Goal: Communication & Community: Share content

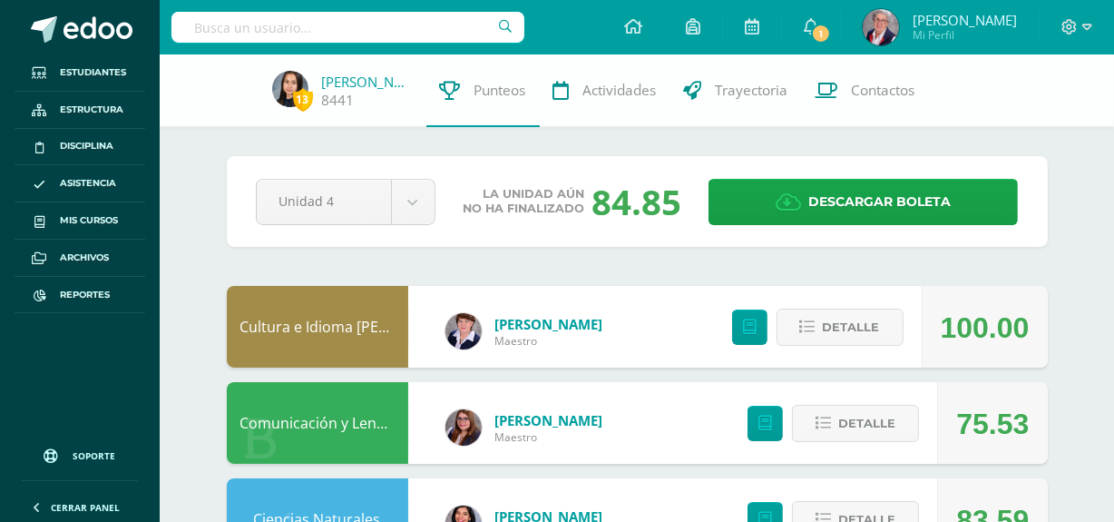
click at [318, 34] on input "text" at bounding box center [347, 27] width 353 height 31
type input "manuel catalan"
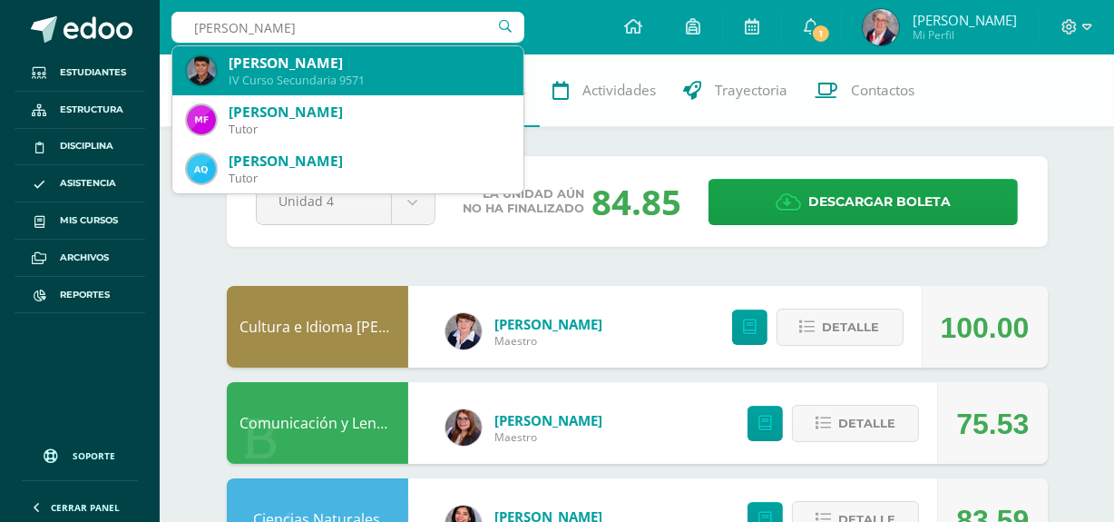
click at [336, 66] on div "Juan Manuel Catalán Monzón" at bounding box center [369, 63] width 280 height 19
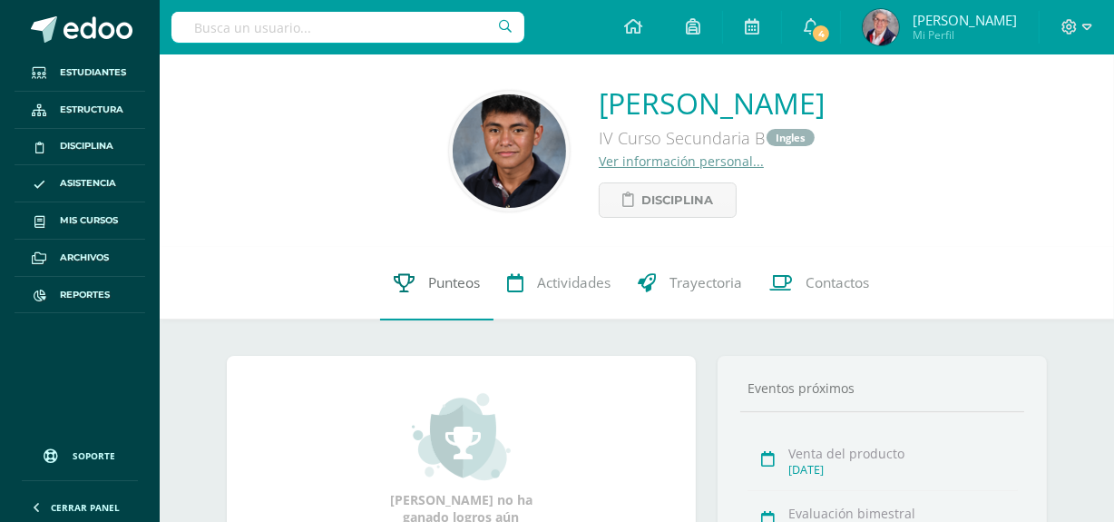
click at [448, 280] on span "Punteos" at bounding box center [454, 283] width 52 height 19
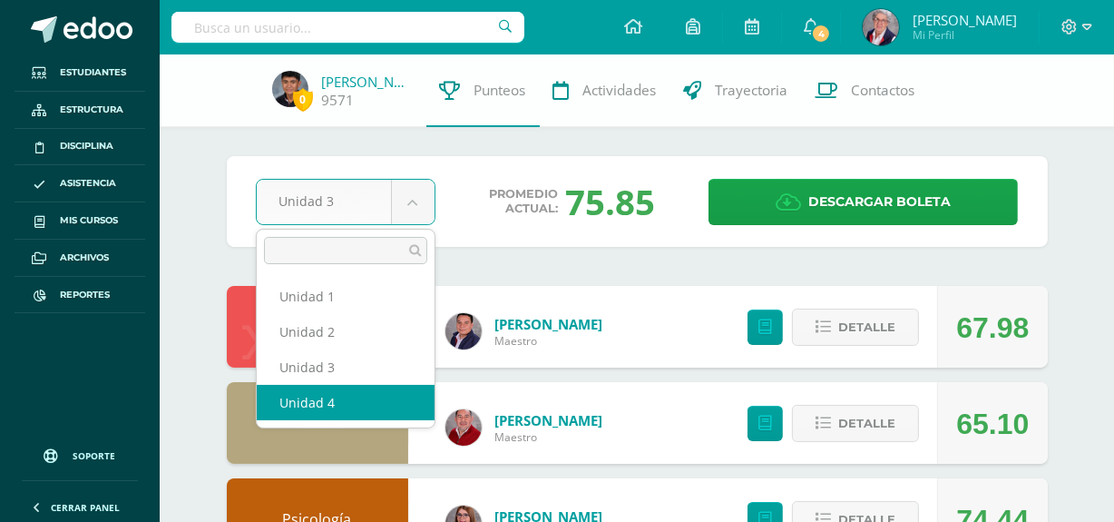
select select "Unidad 4"
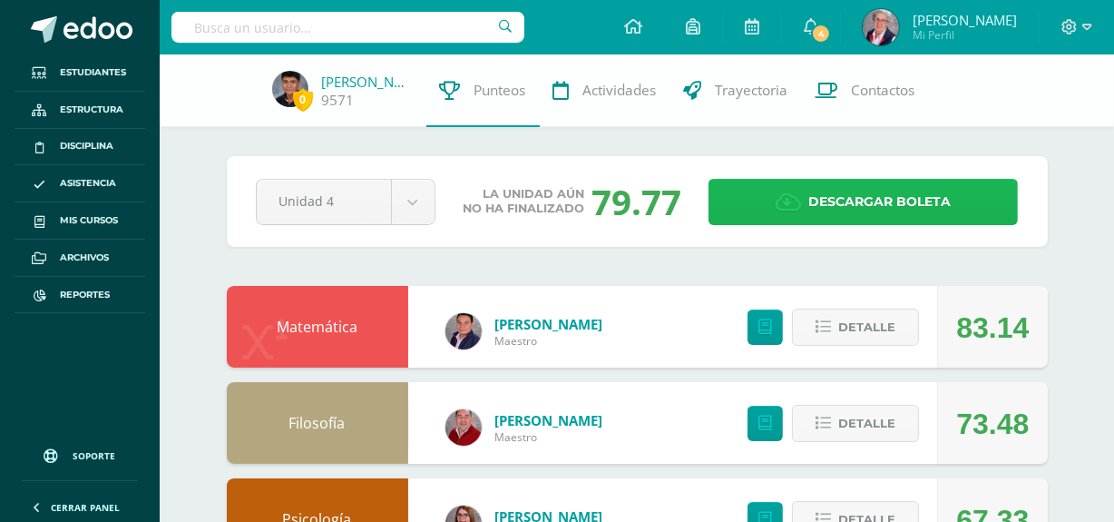
click at [893, 199] on span "Descargar boleta" at bounding box center [879, 202] width 142 height 44
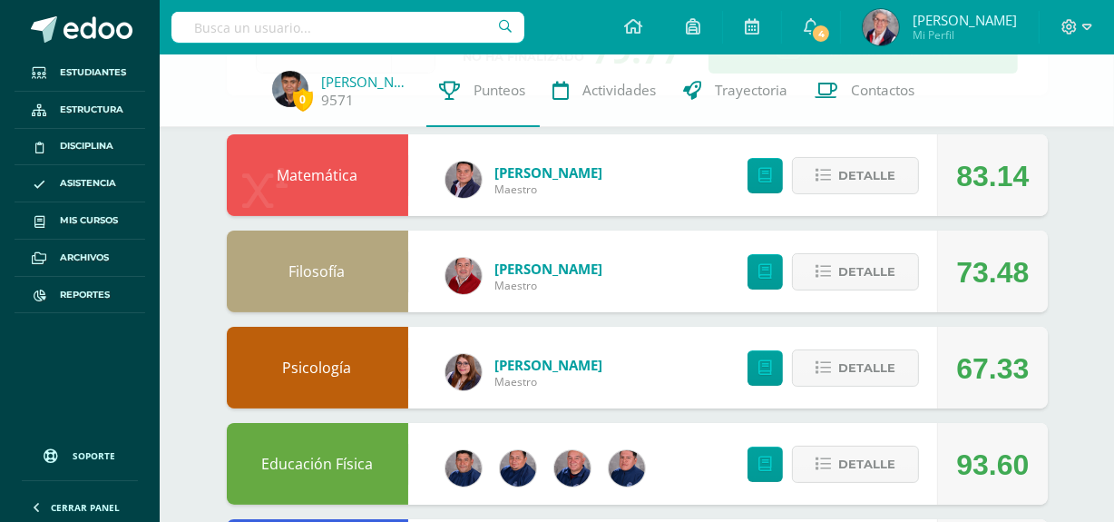
scroll to position [141, 0]
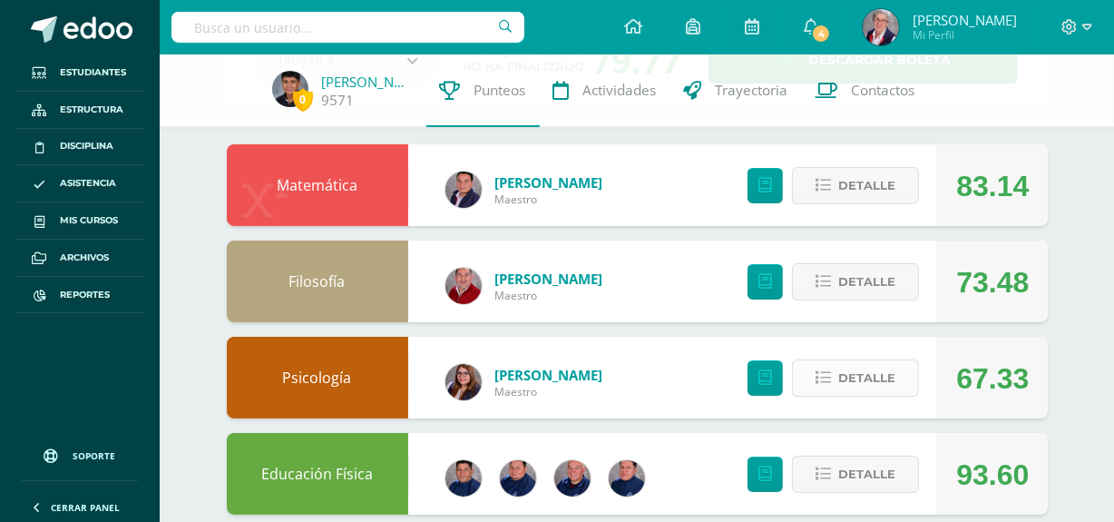
click at [874, 372] on span "Detalle" at bounding box center [866, 378] width 57 height 34
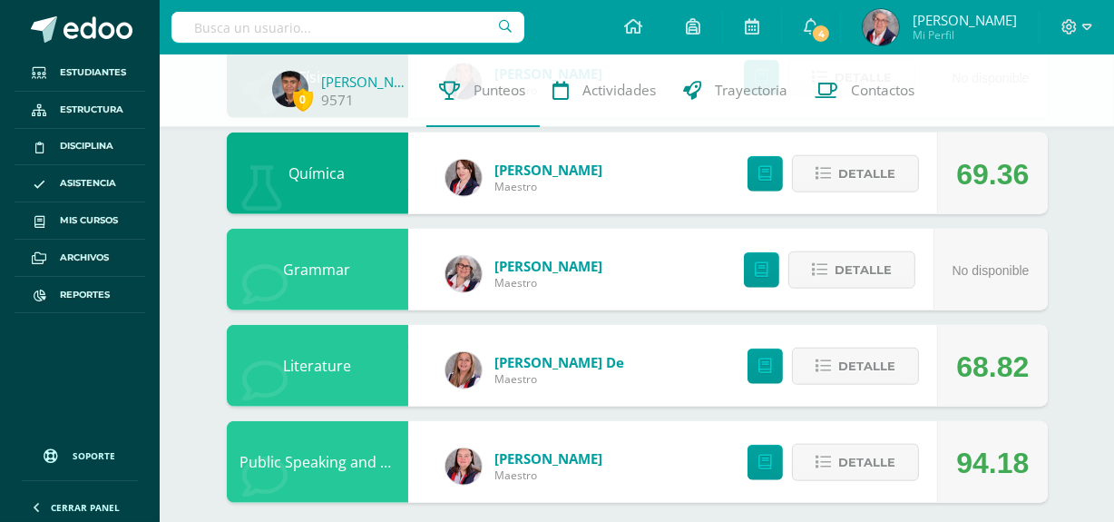
scroll to position [1592, 0]
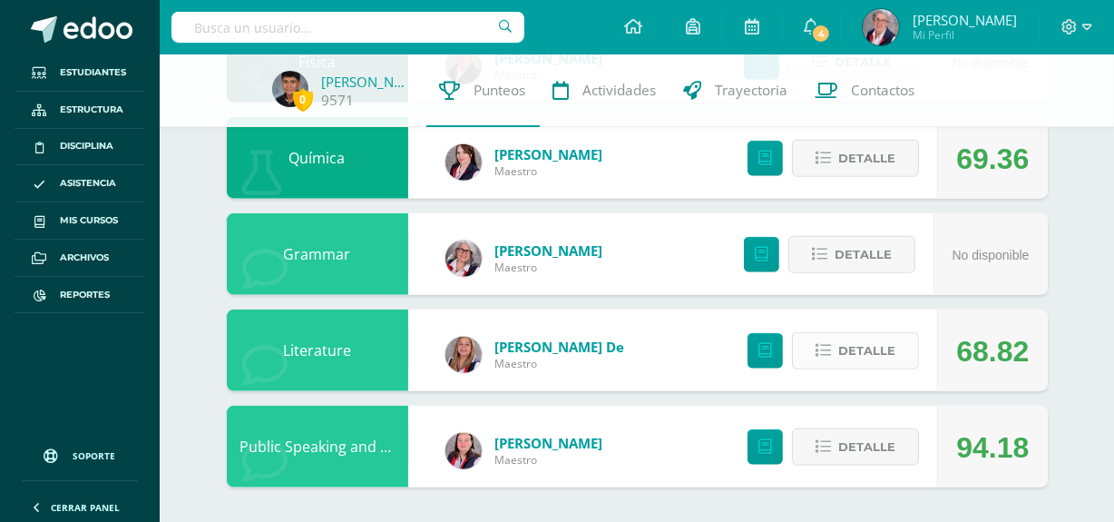
click at [871, 349] on span "Detalle" at bounding box center [866, 351] width 57 height 34
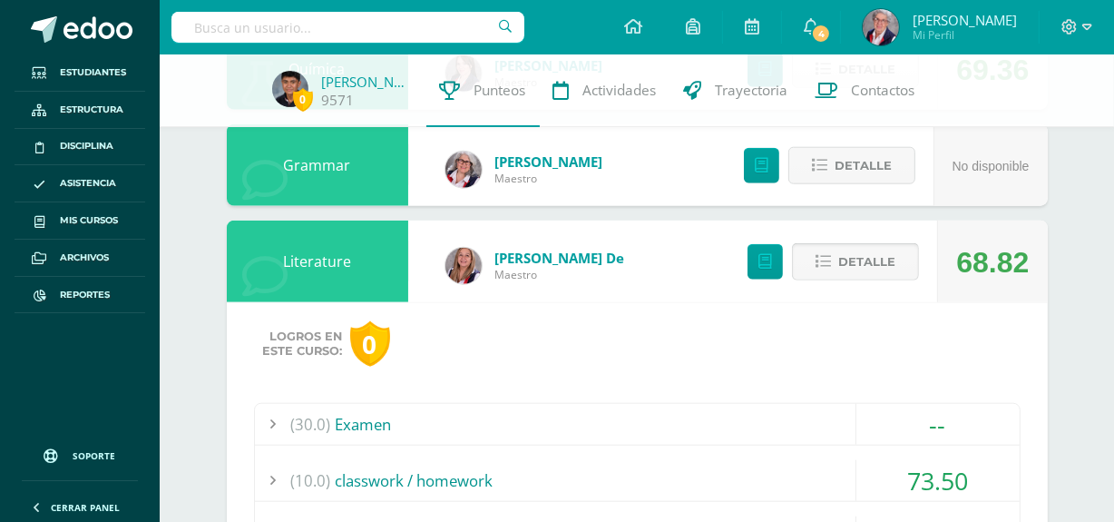
scroll to position [1922, 0]
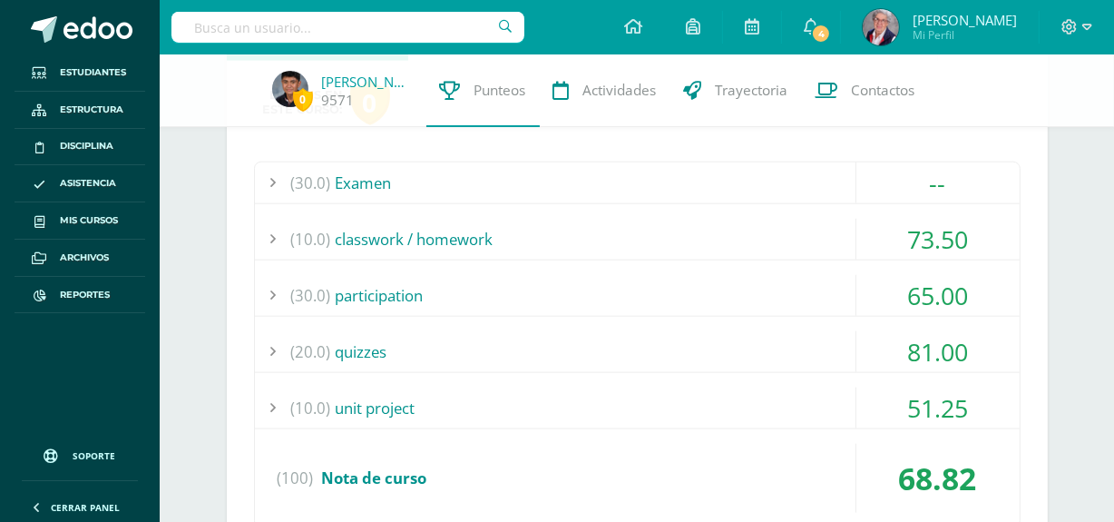
click at [394, 238] on div "(10.0) classwork / homework" at bounding box center [637, 239] width 765 height 41
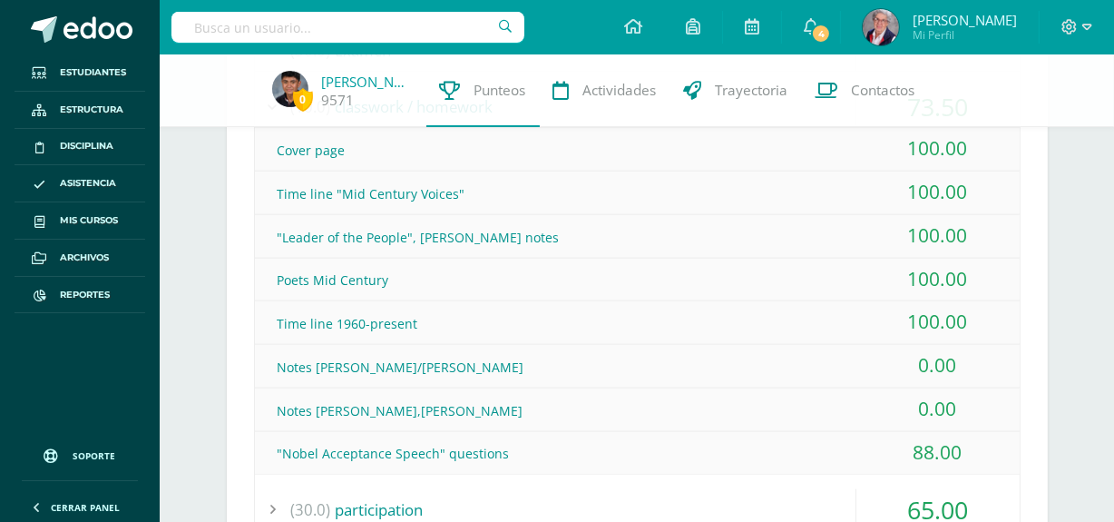
scroll to position [2169, 0]
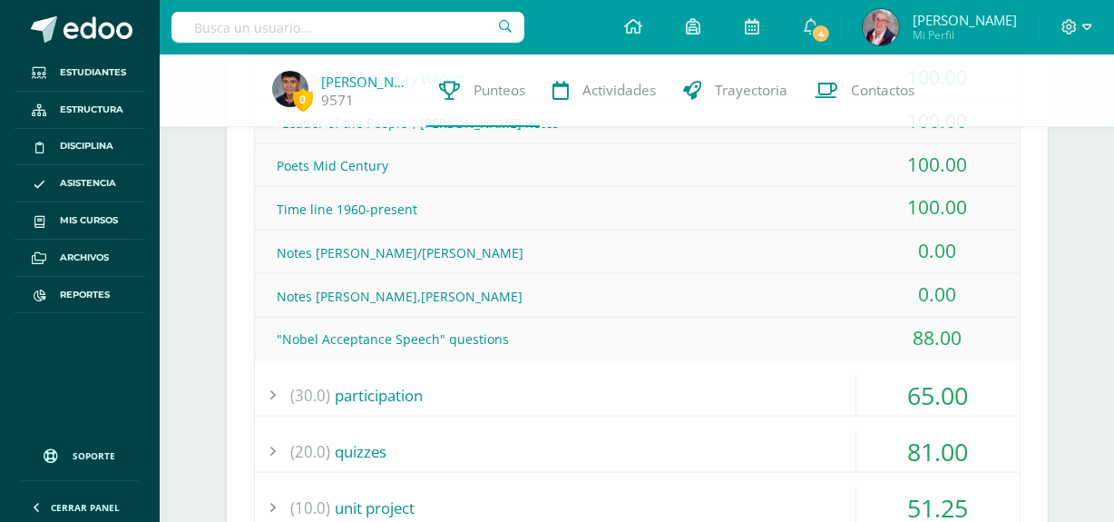
click at [408, 391] on div "(30.0) participation" at bounding box center [637, 395] width 765 height 41
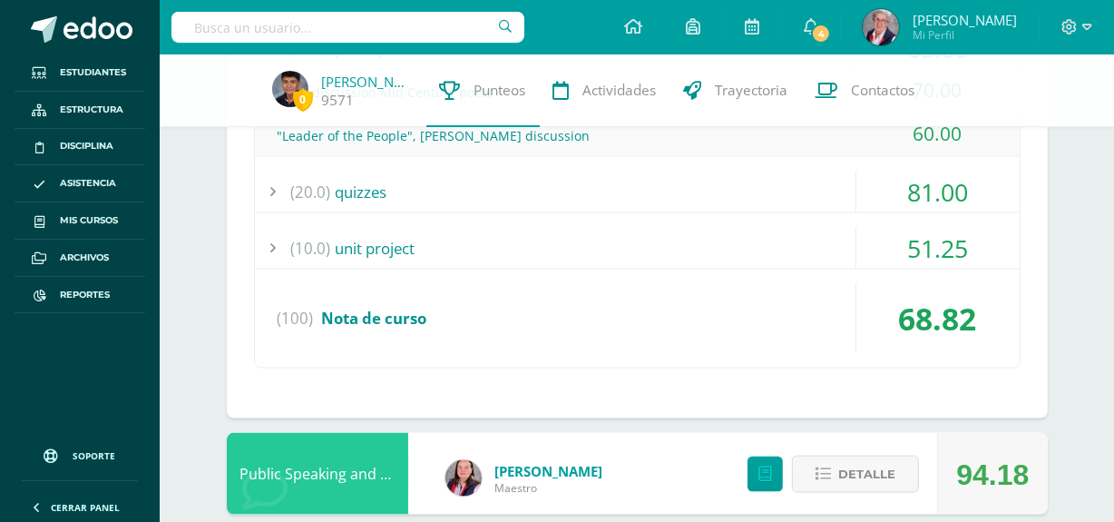
click at [375, 190] on div "(20.0) quizzes" at bounding box center [637, 191] width 765 height 41
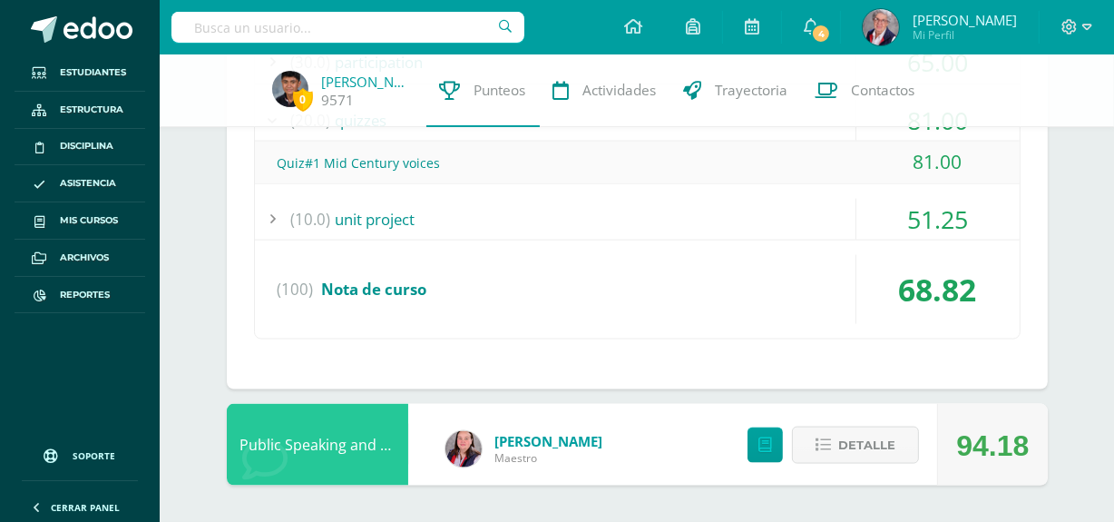
scroll to position [2151, 0]
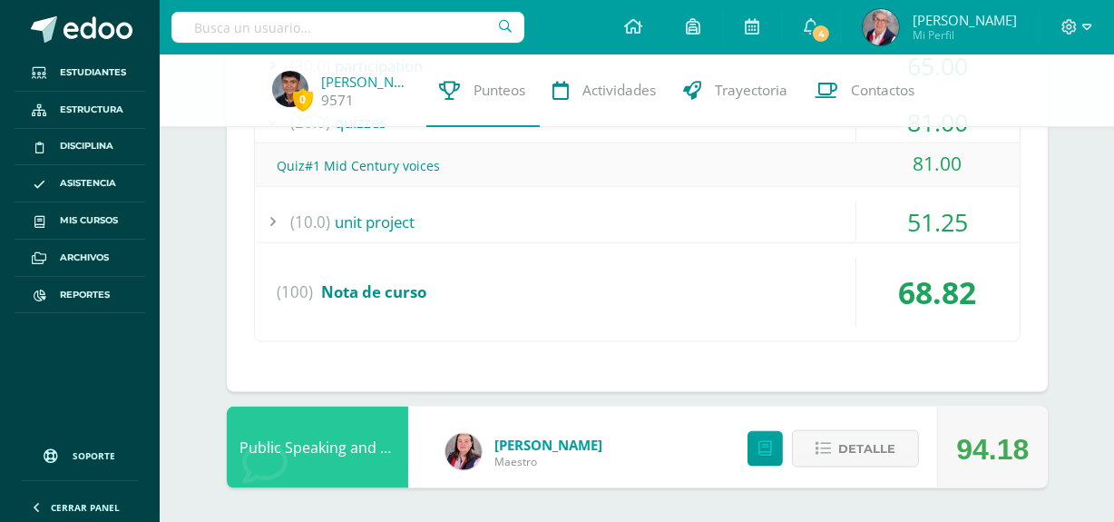
click at [379, 218] on div "(10.0) unit project" at bounding box center [637, 221] width 765 height 41
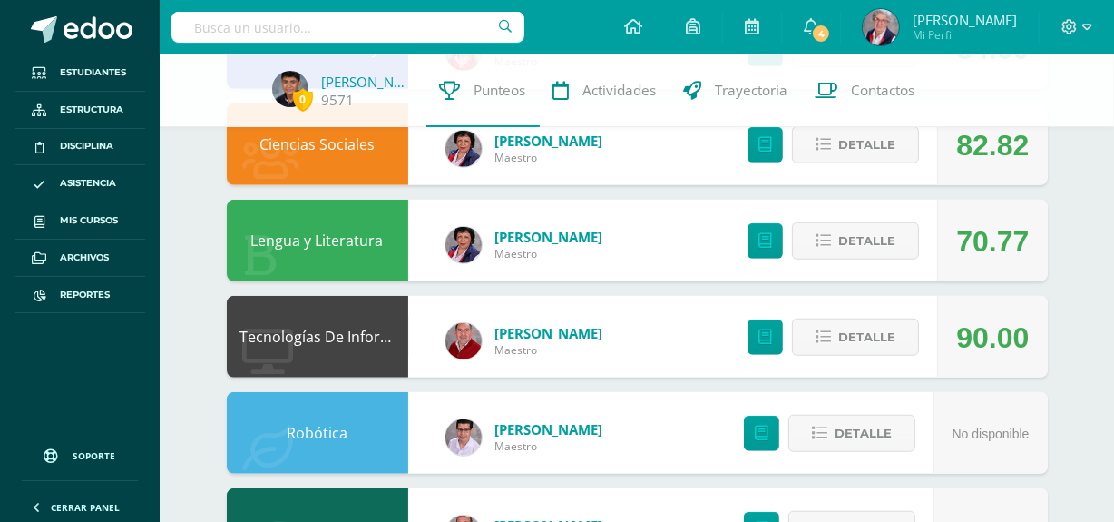
scroll to position [795, 0]
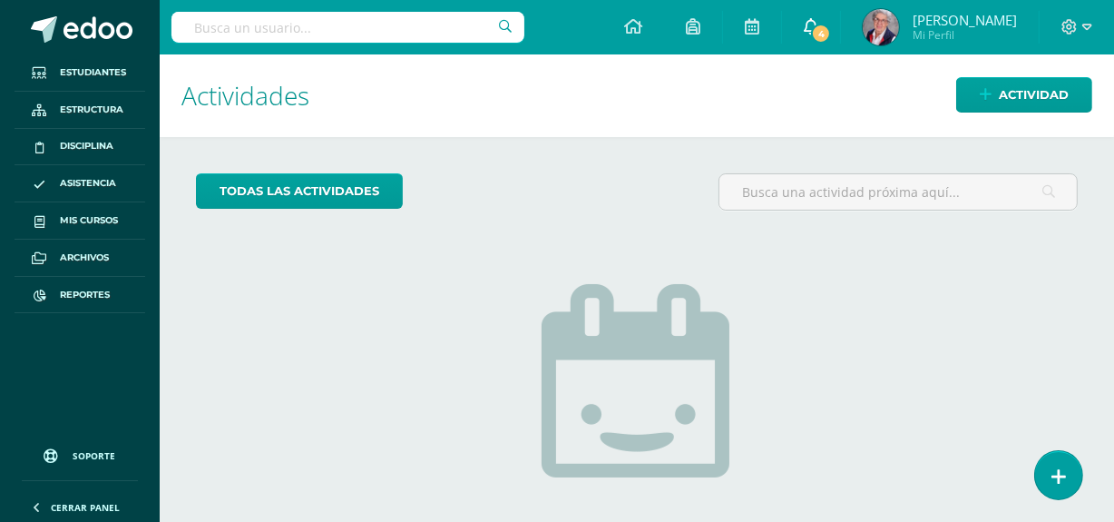
click at [813, 31] on span "4" at bounding box center [821, 34] width 20 height 20
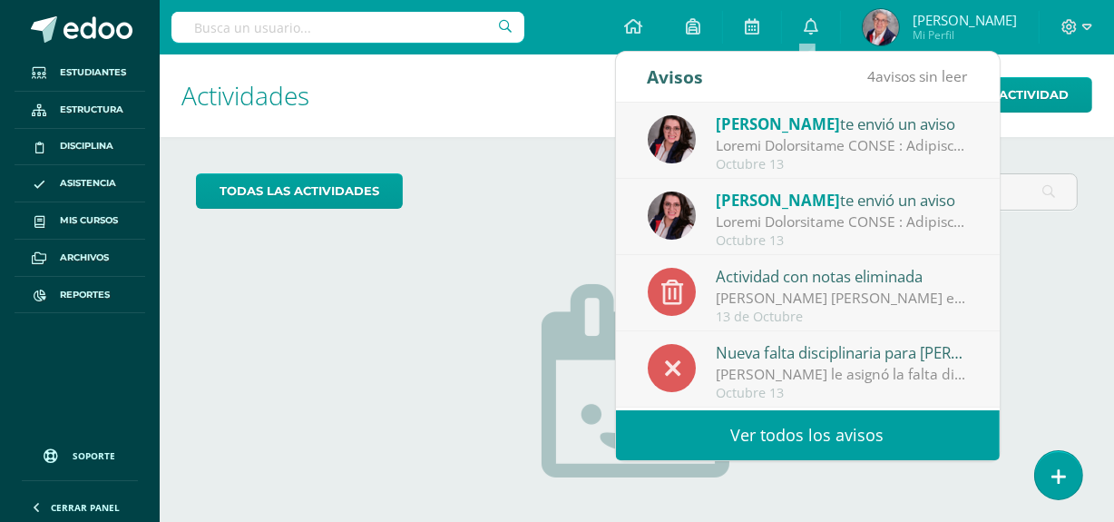
click at [1074, 171] on div "todas las Actividades No tienes actividades Échale un vistazo a los demás perío…" at bounding box center [637, 417] width 954 height 561
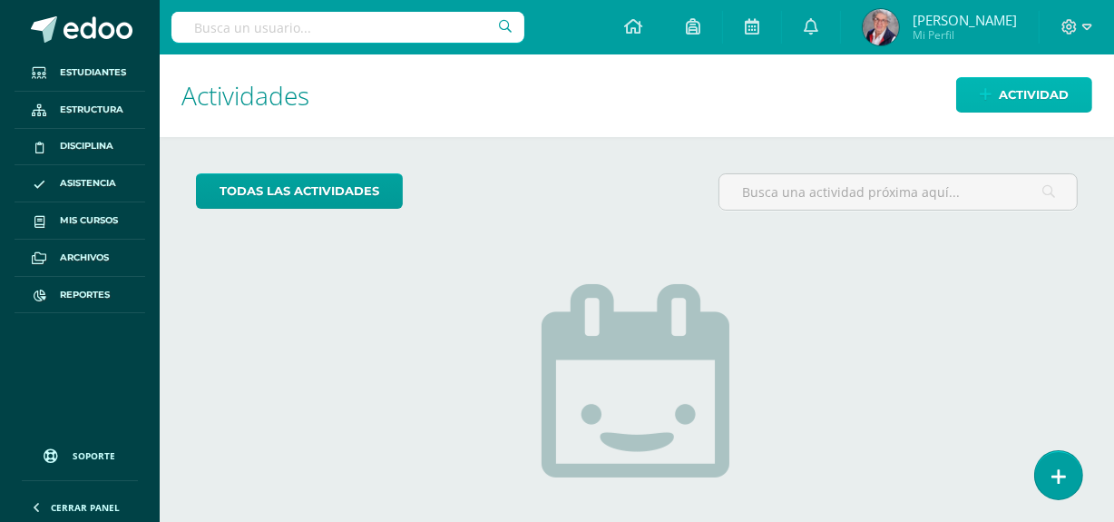
click at [1007, 89] on span "Actividad" at bounding box center [1034, 95] width 70 height 34
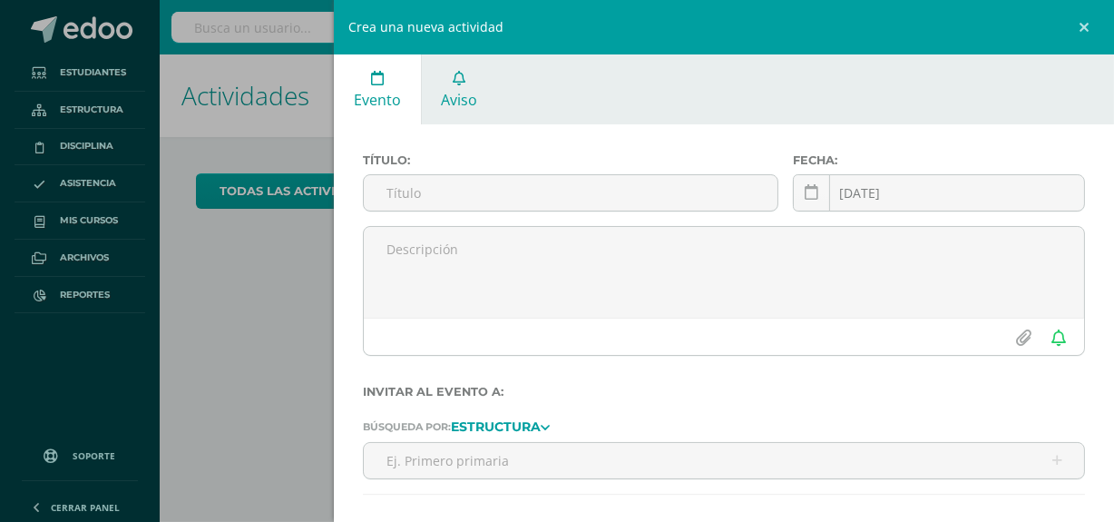
click at [454, 102] on span "Aviso" at bounding box center [459, 100] width 36 height 20
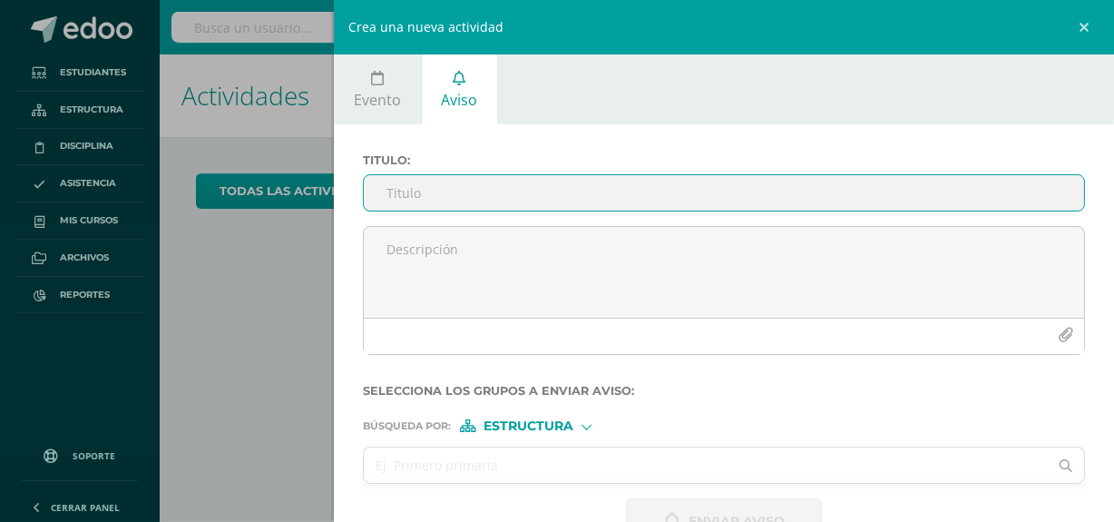
click at [535, 201] on input "Titulo :" at bounding box center [724, 192] width 720 height 35
type input "s"
click at [395, 194] on input "sOLICITUD DE CII" at bounding box center [724, 192] width 720 height 35
drag, startPoint x: 485, startPoint y: 194, endPoint x: 596, endPoint y: 206, distance: 111.3
click at [512, 199] on input "SOLICITUD DE CII" at bounding box center [724, 192] width 720 height 35
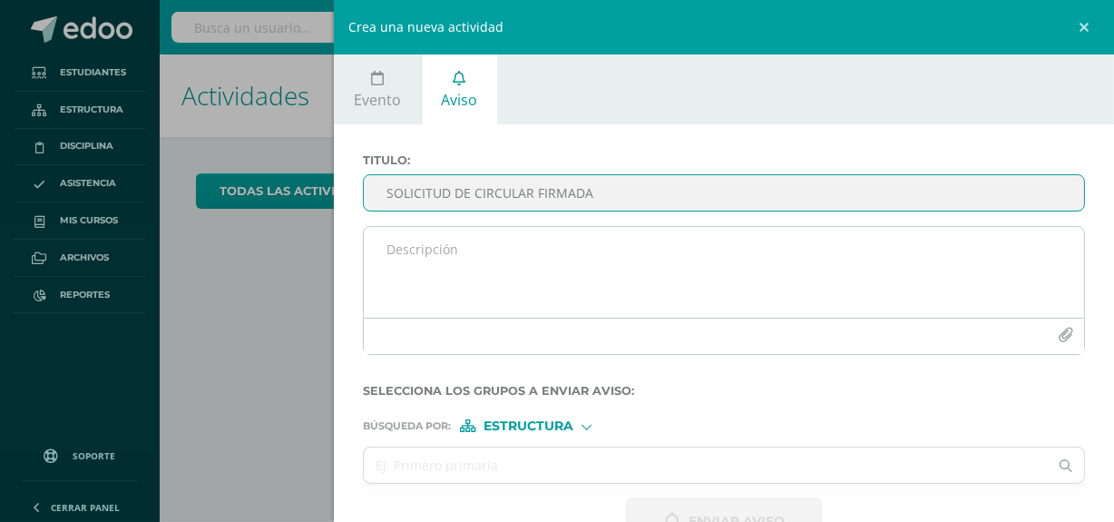
type input "SOLICITUD DE CIRCULAR FIRMADA"
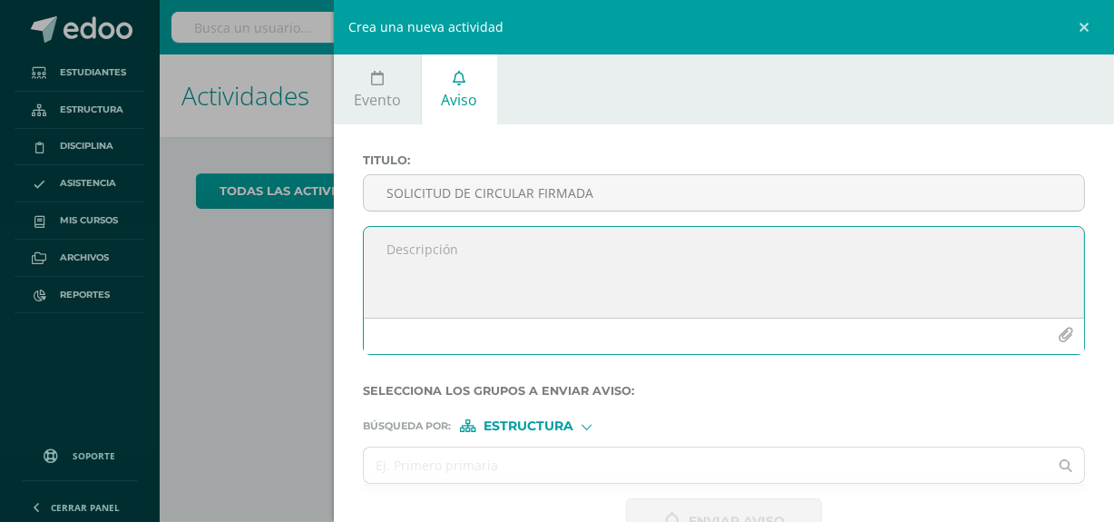
click at [569, 249] on textarea at bounding box center [724, 272] width 720 height 91
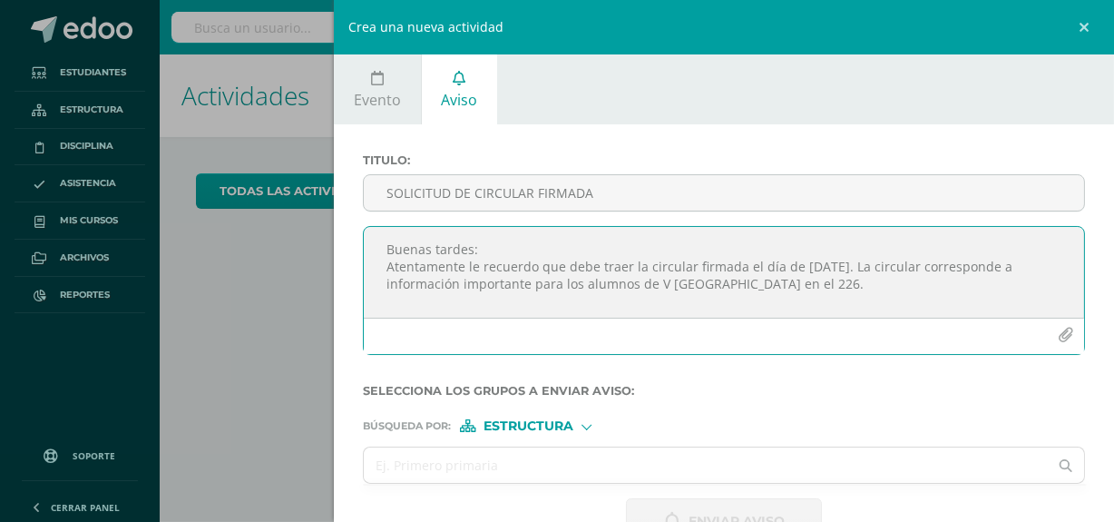
scroll to position [9, 0]
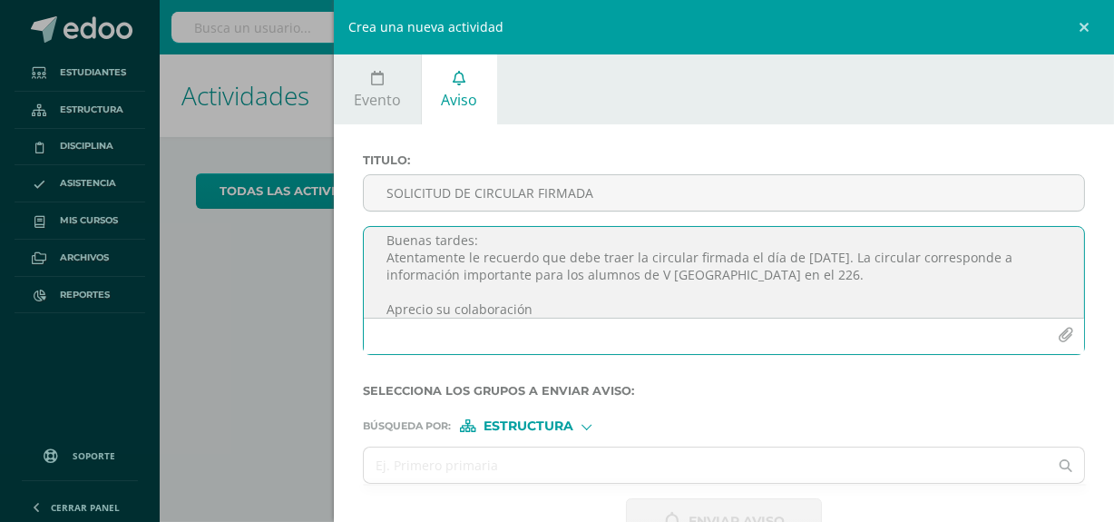
type textarea "Buenas tardes: Atentamente le recuerdo que debe traer la circular firmada el dí…"
click at [589, 429] on div at bounding box center [585, 425] width 7 height 7
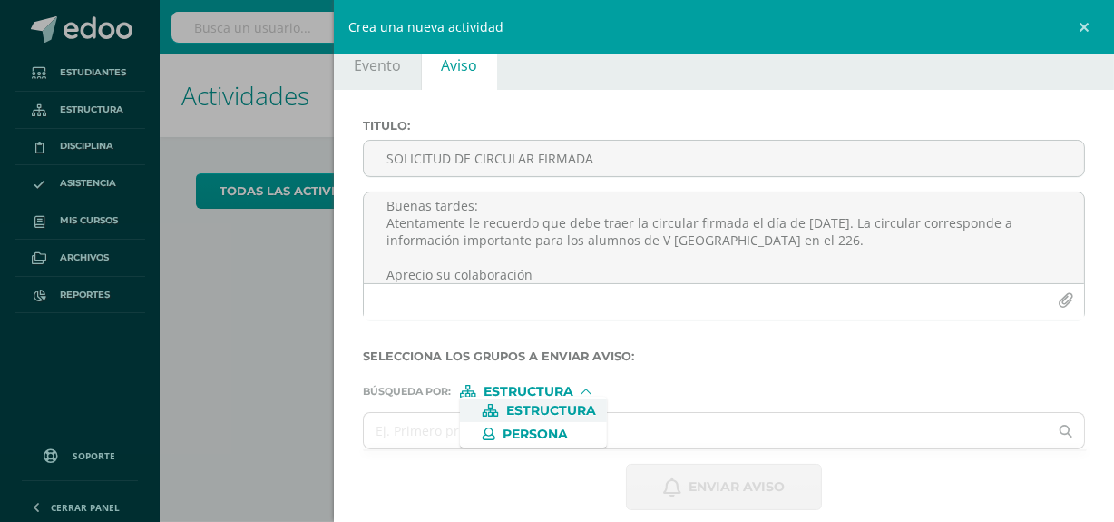
scroll to position [54, 0]
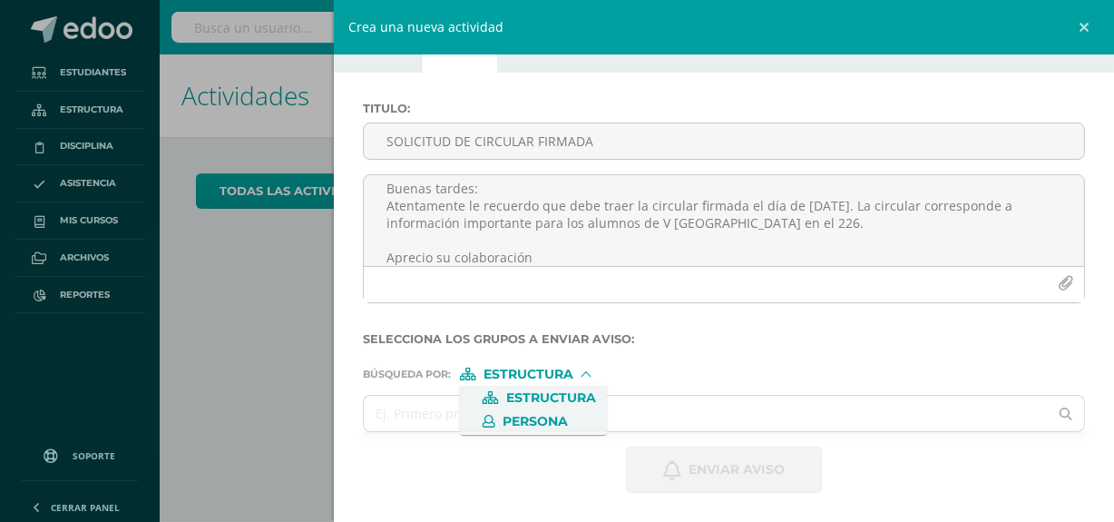
click at [554, 421] on span "Persona" at bounding box center [535, 421] width 65 height 10
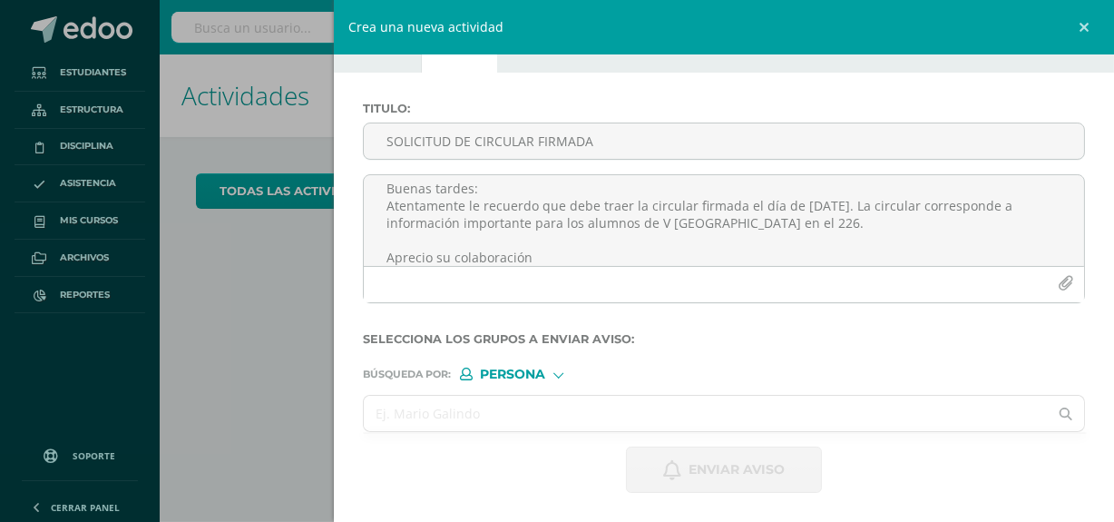
click at [554, 404] on input "text" at bounding box center [706, 412] width 684 height 35
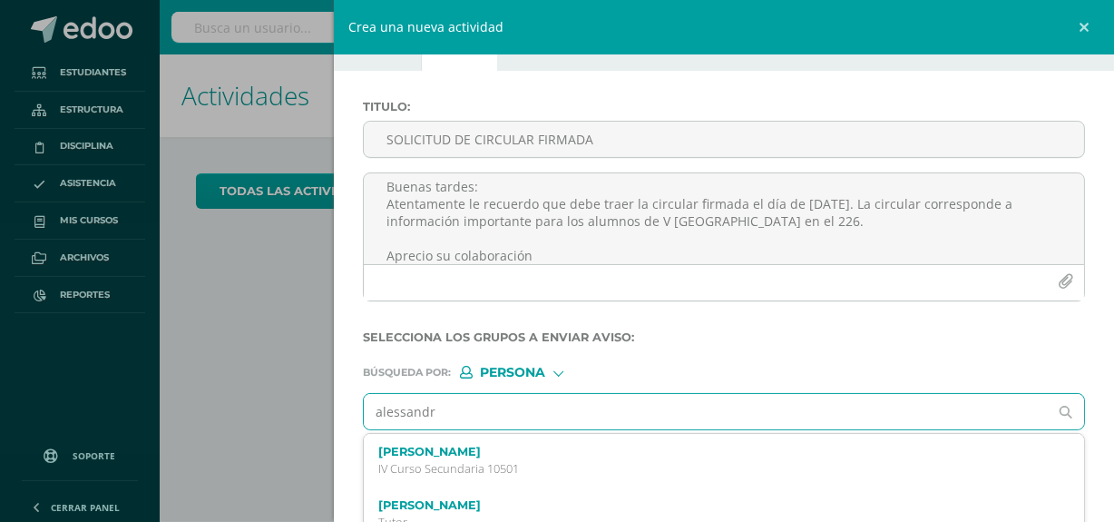
type input "alessandra"
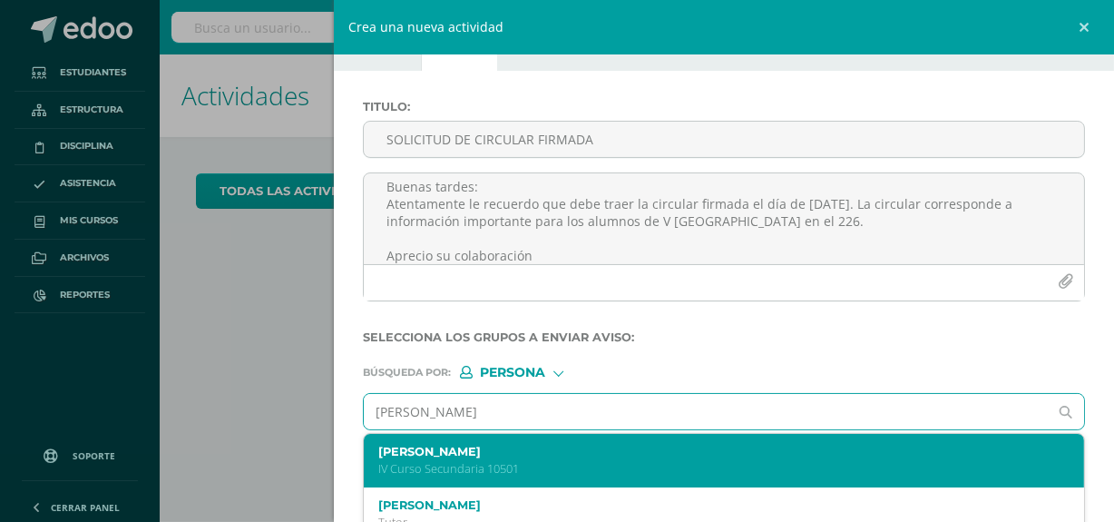
click at [520, 462] on div "Alessandra Furlán Ortiz IV Curso Secundaria 10501" at bounding box center [707, 460] width 659 height 32
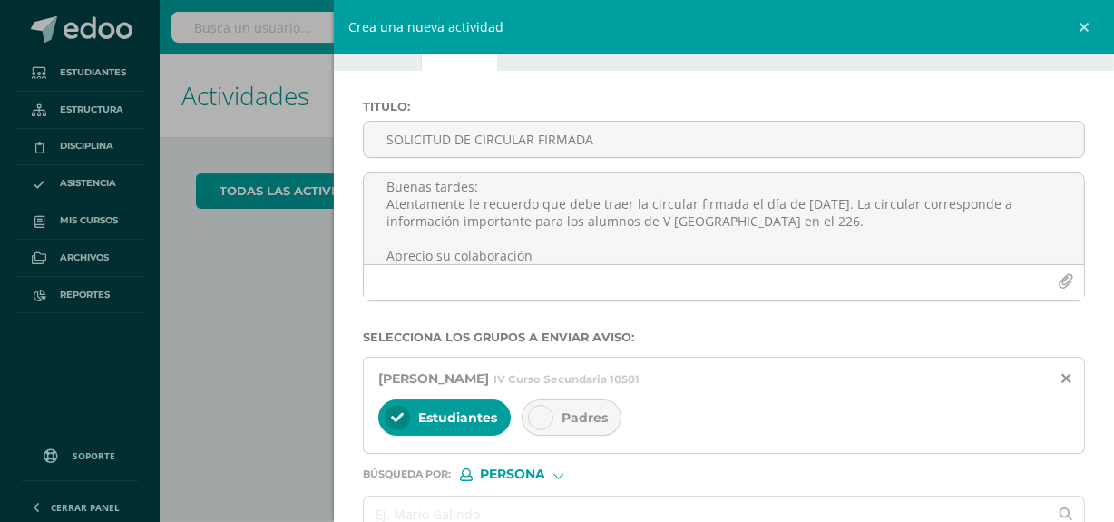
click at [583, 428] on div "Padres" at bounding box center [572, 417] width 100 height 36
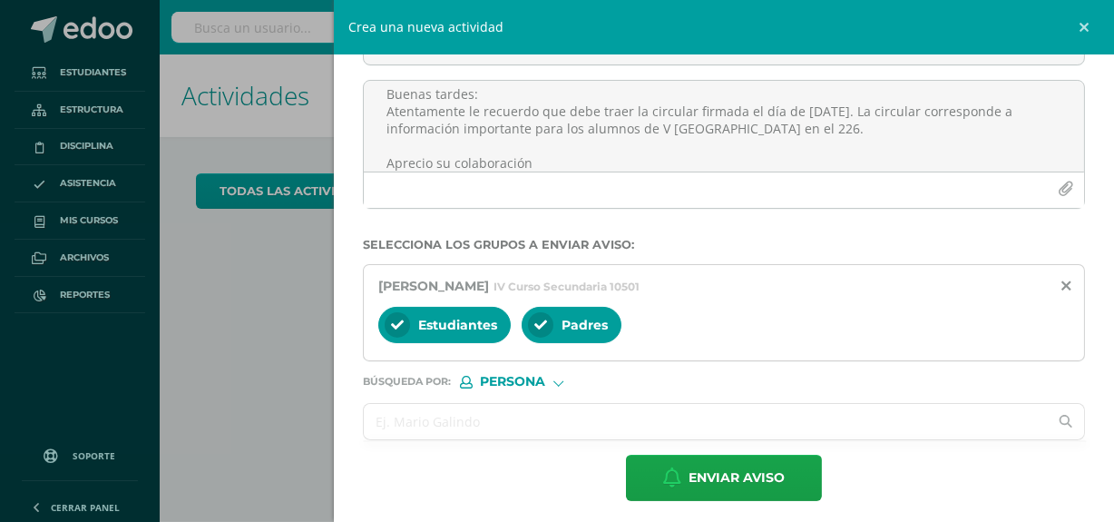
scroll to position [154, 0]
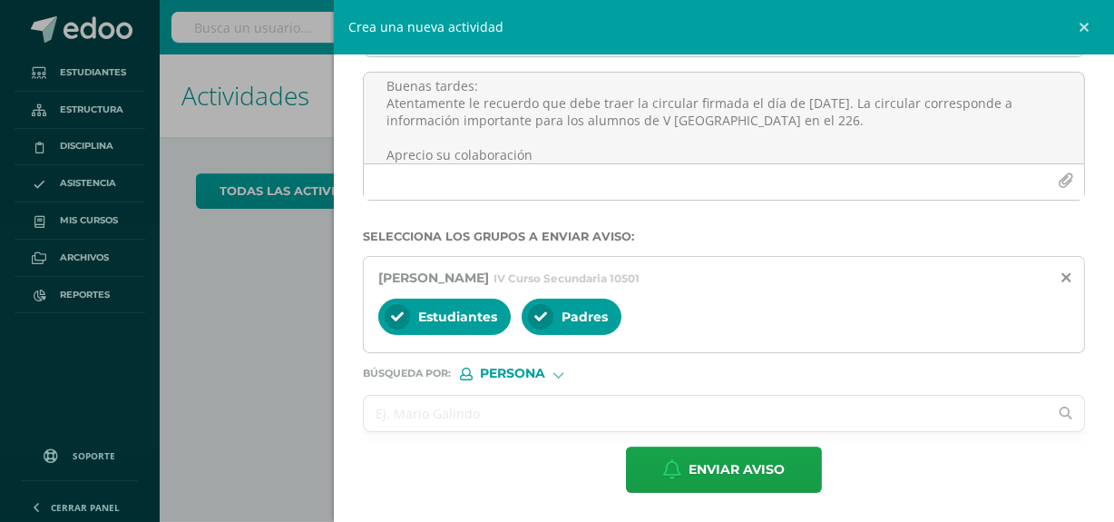
click at [581, 418] on input "text" at bounding box center [706, 412] width 684 height 35
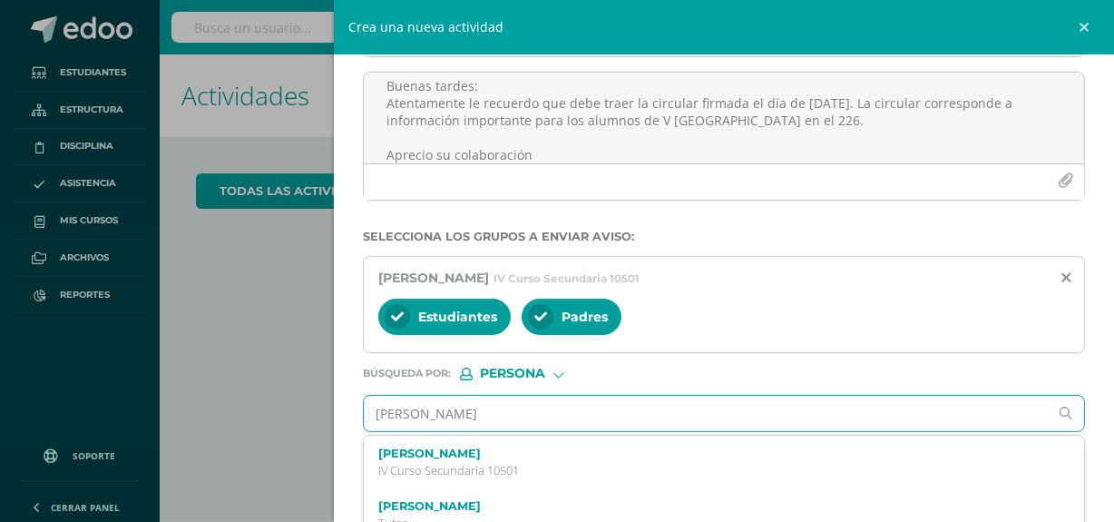
type input "luisa dominguez"
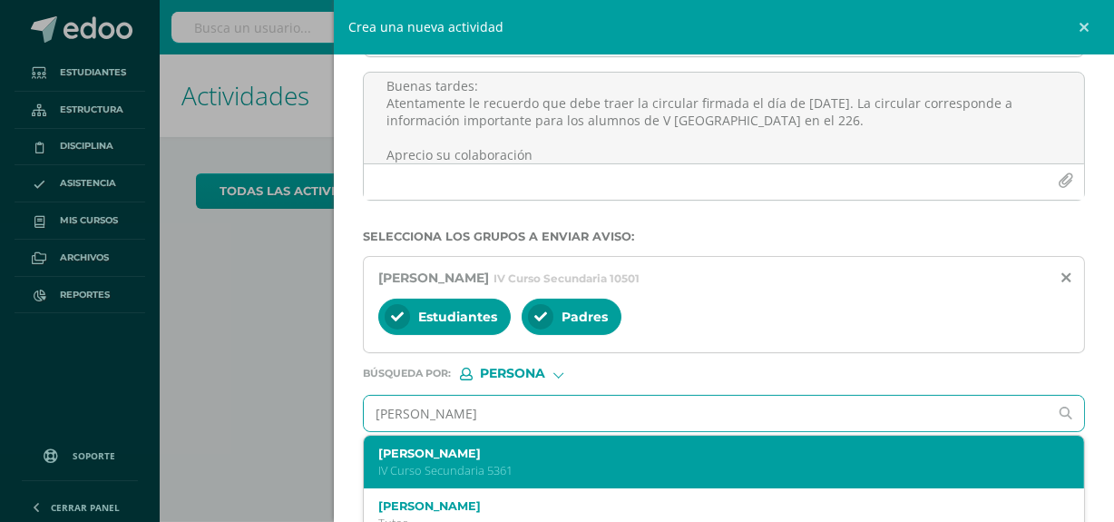
click at [572, 451] on label "Luisa Fernanda Domínguez Sagastume" at bounding box center [707, 453] width 659 height 14
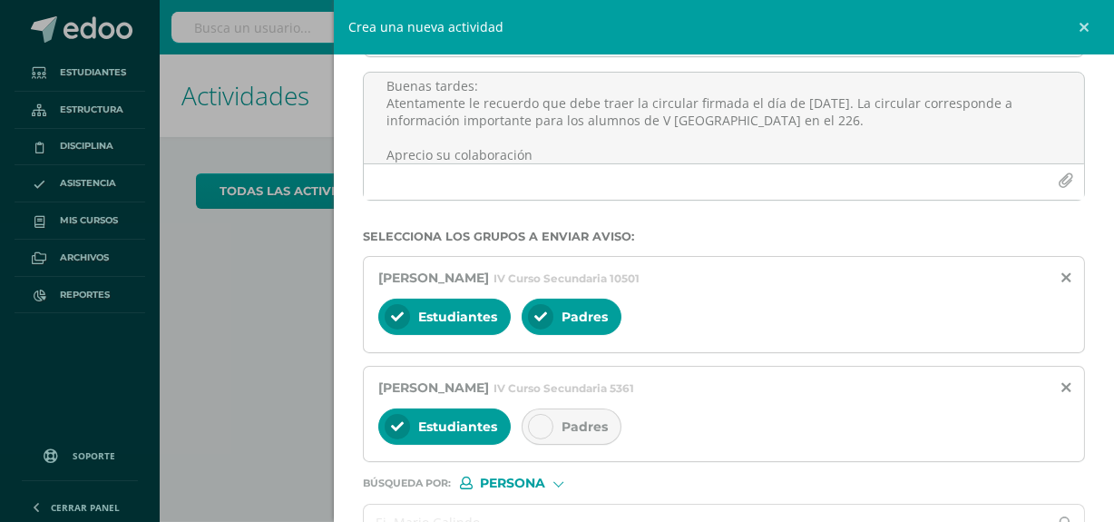
click at [582, 426] on span "Padres" at bounding box center [584, 426] width 46 height 16
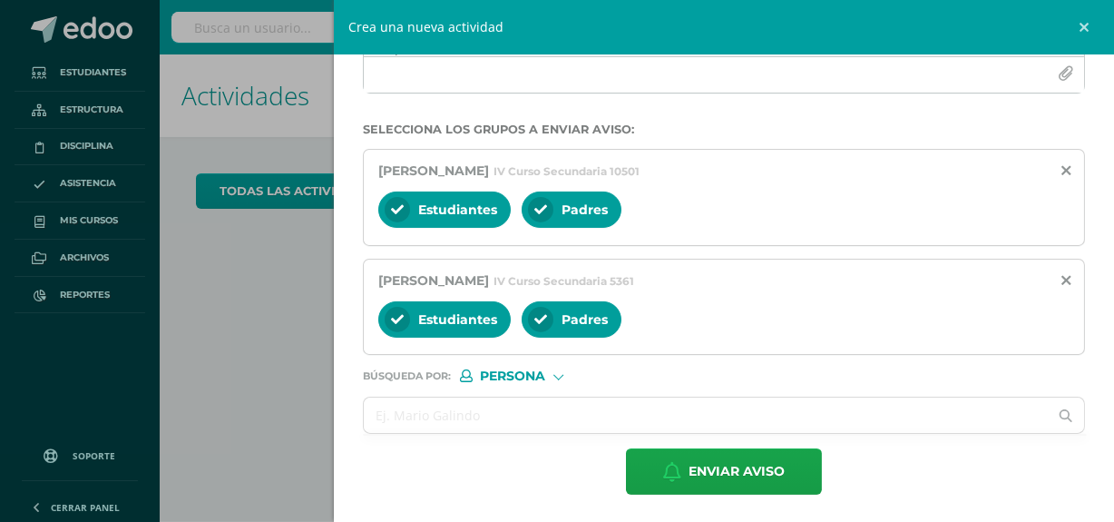
scroll to position [264, 0]
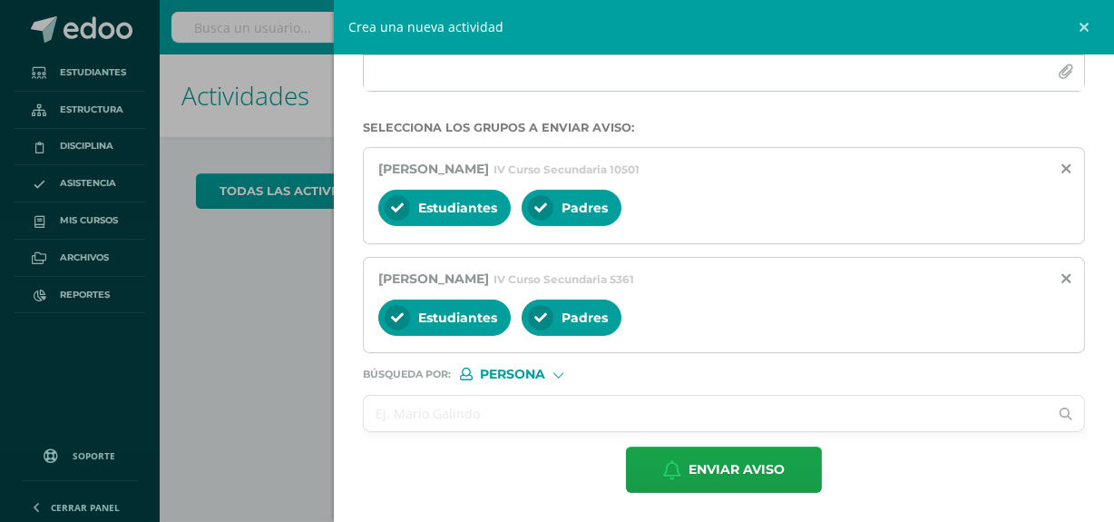
click at [579, 409] on input "text" at bounding box center [706, 412] width 684 height 35
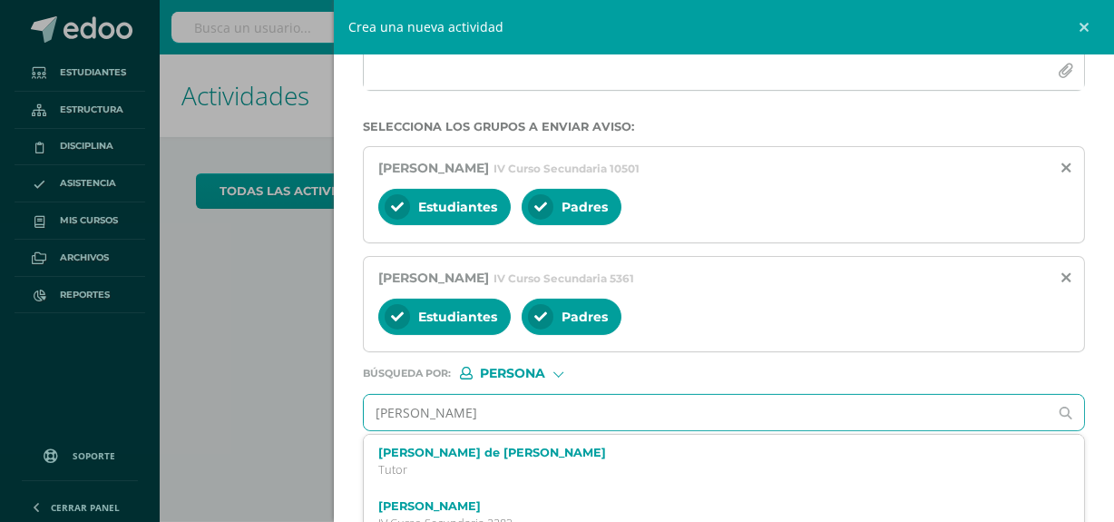
type input "estuardo rodriguez"
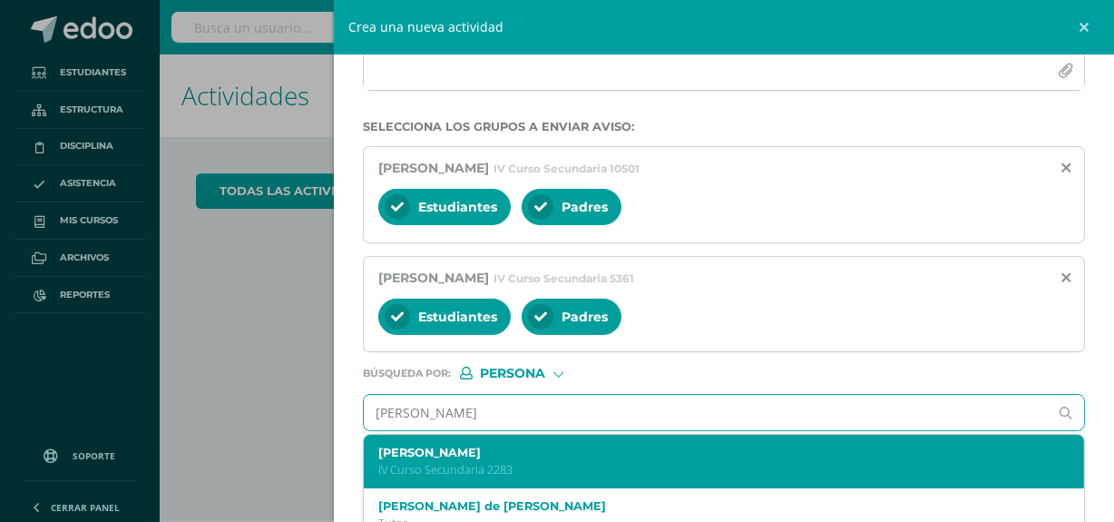
click at [514, 459] on label "Estuardo José Rodríguez Velásquez" at bounding box center [707, 452] width 659 height 14
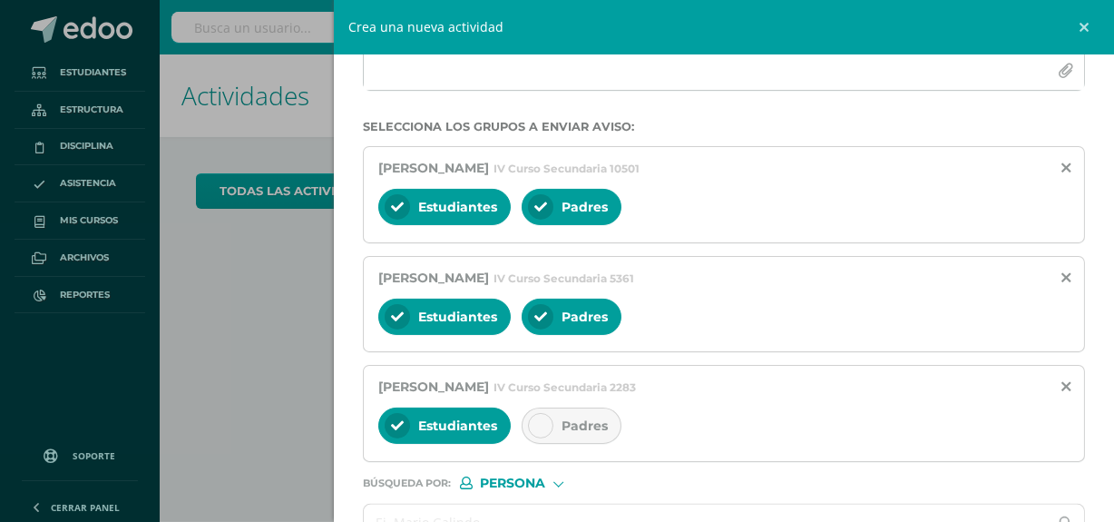
click at [604, 422] on span "Padres" at bounding box center [584, 425] width 46 height 16
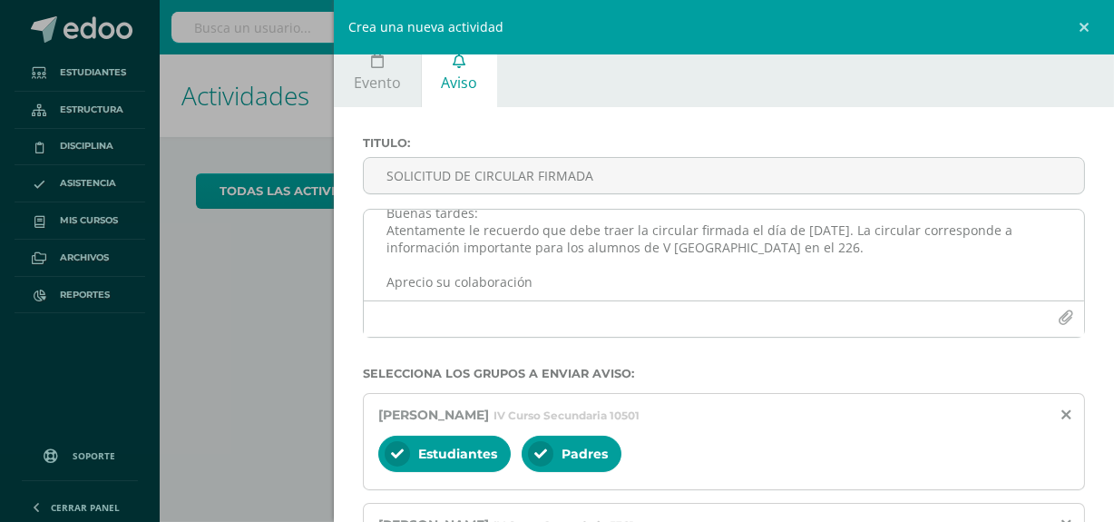
scroll to position [23, 0]
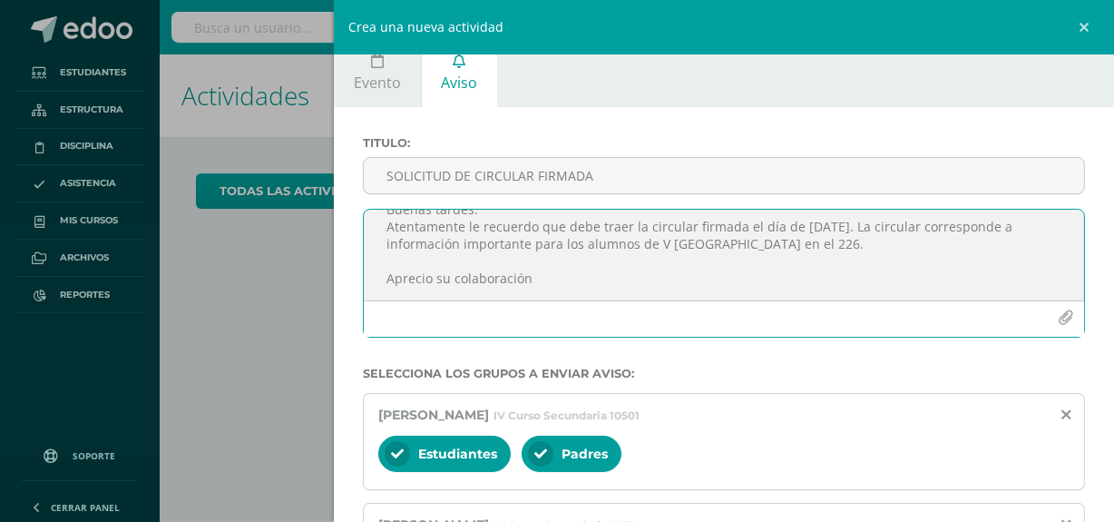
click at [550, 278] on textarea "Buenas tardes: Atentamente le recuerdo que debe traer la circular firmada el dí…" at bounding box center [724, 255] width 720 height 91
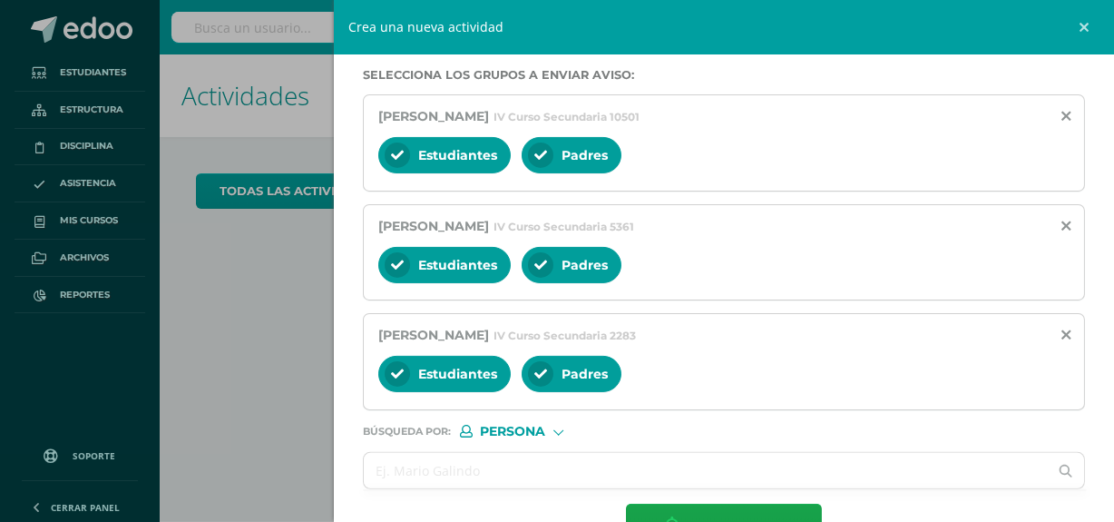
scroll to position [373, 0]
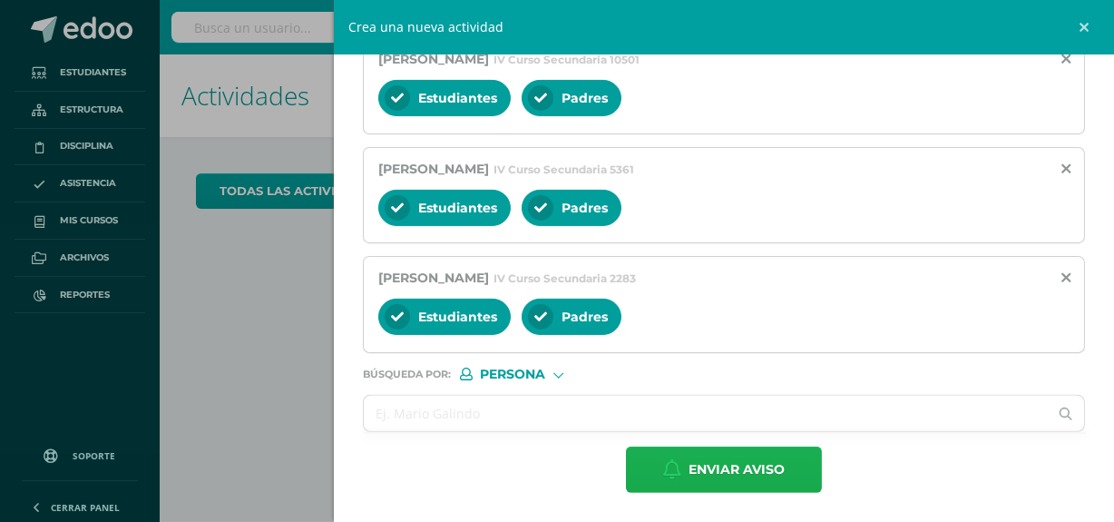
type textarea "Buenas tardes: Atentamente le recuerdo que debe traer la circular firmada el dí…"
click at [750, 463] on span "Enviar aviso" at bounding box center [736, 469] width 96 height 44
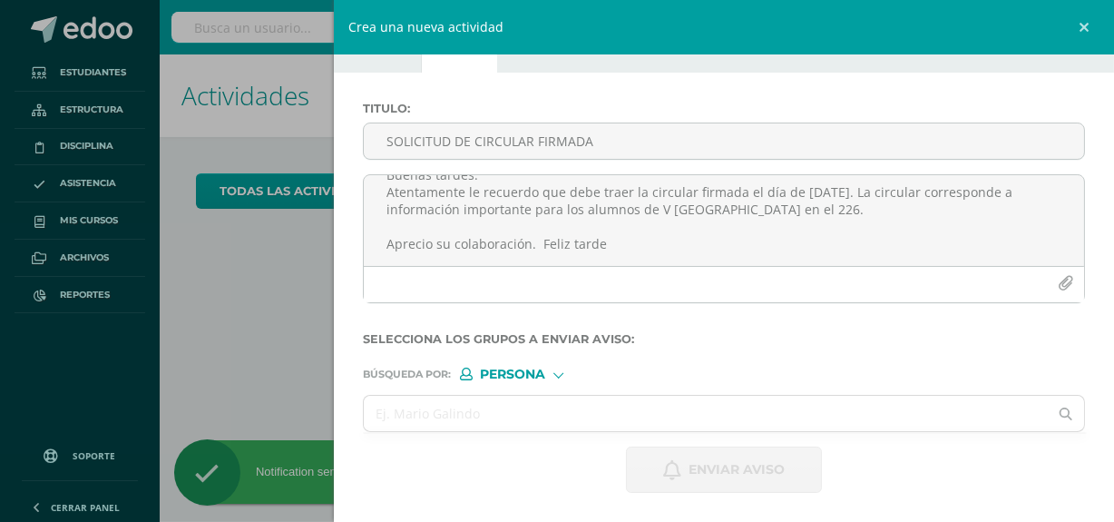
scroll to position [54, 0]
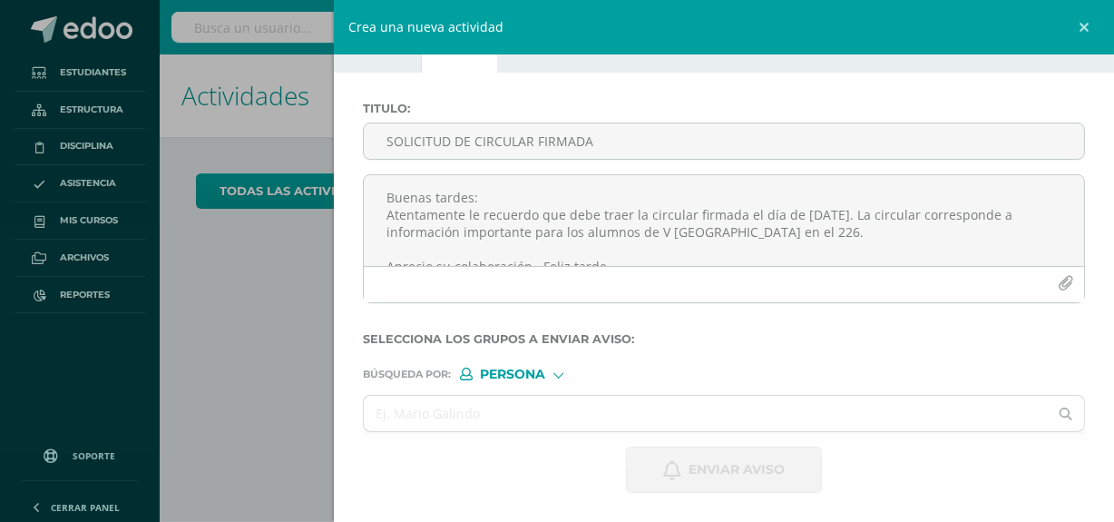
click at [86, 289] on div "Crea una nueva actividad Evento Aviso Título: Fecha: 2025-10-14 October, 2025 M…" at bounding box center [557, 261] width 1114 height 522
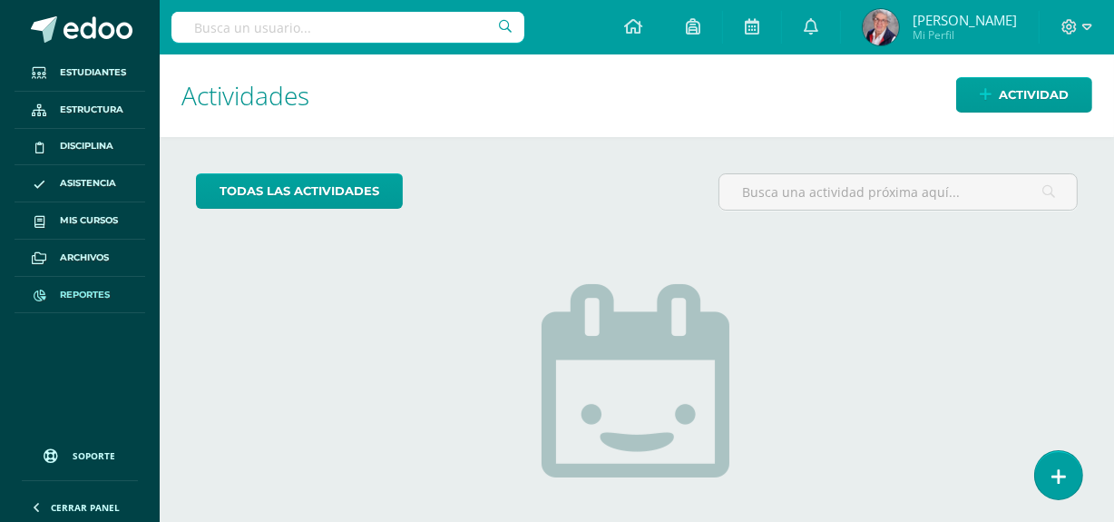
click at [72, 294] on span "Reportes" at bounding box center [85, 295] width 50 height 15
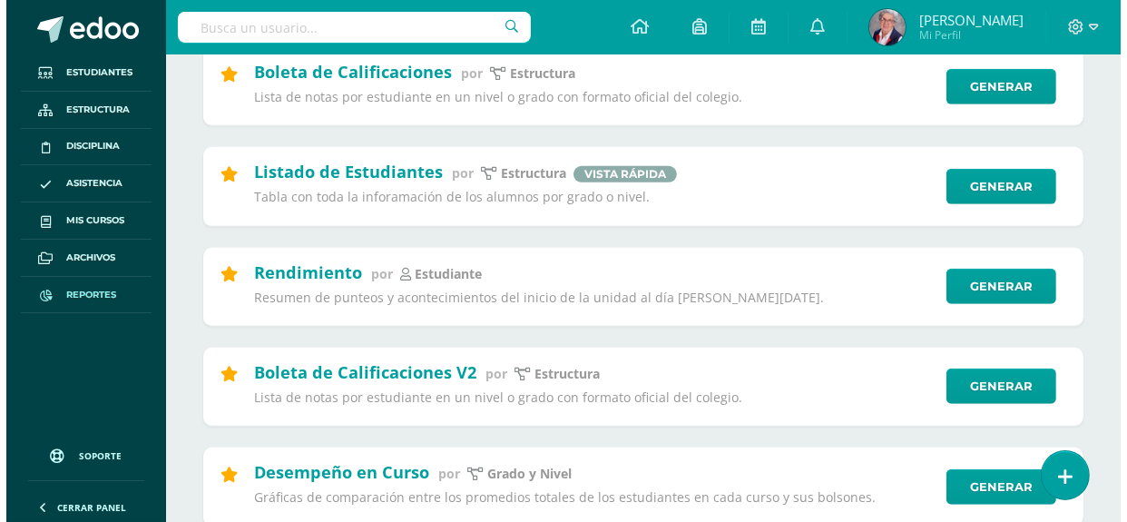
scroll to position [1236, 0]
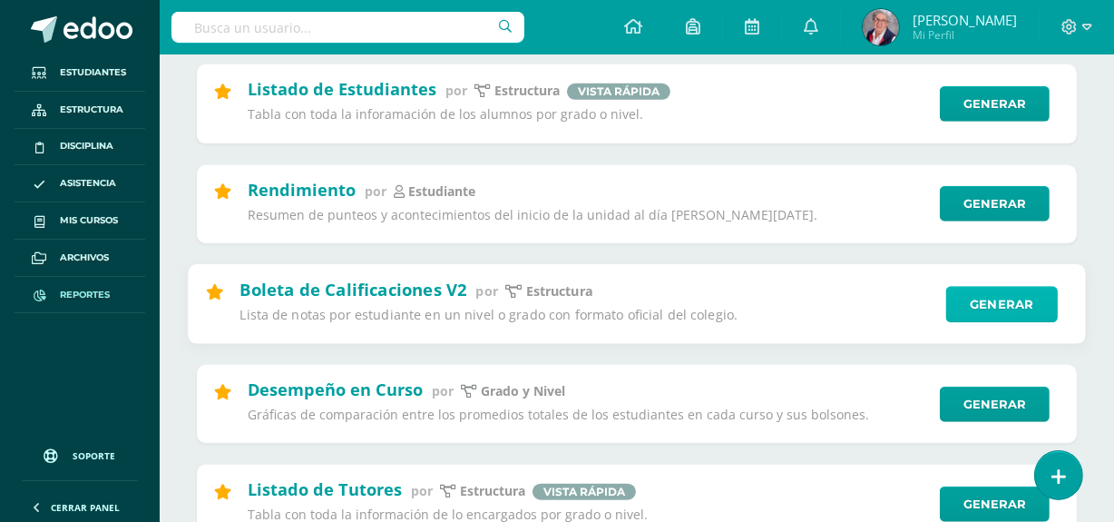
click at [1031, 301] on link "Generar" at bounding box center [1002, 304] width 112 height 36
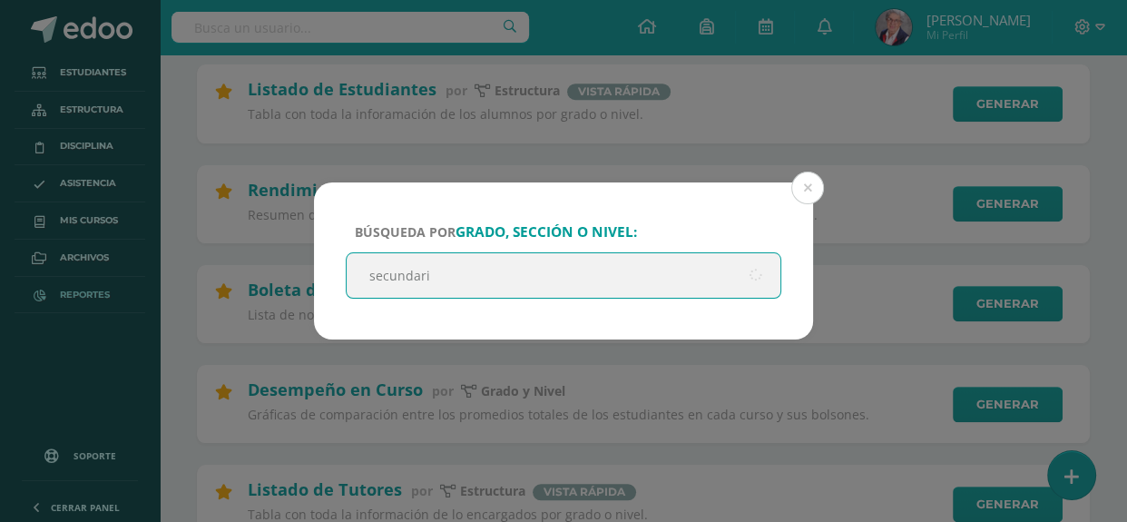
type input "secundaria"
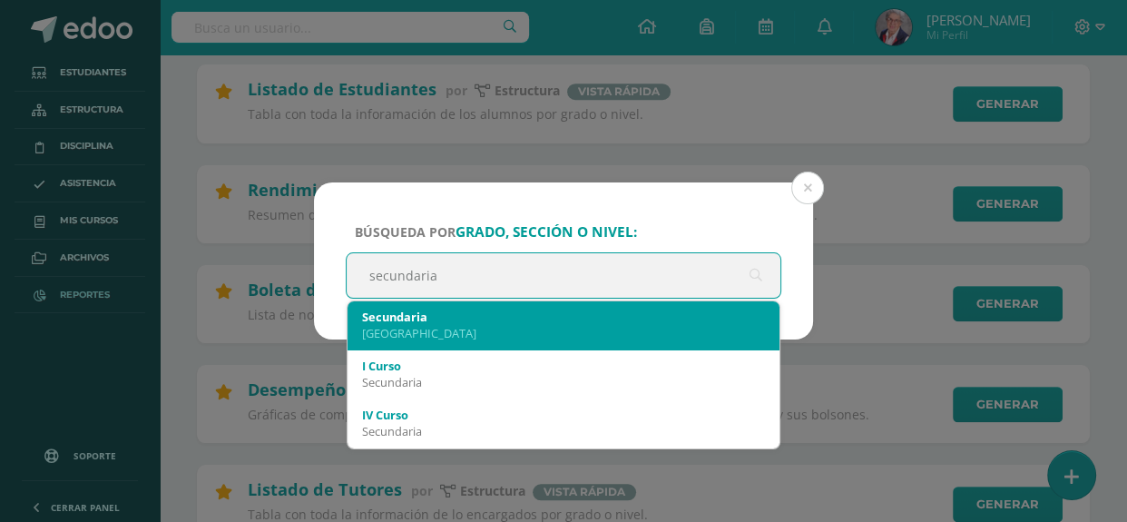
click at [695, 333] on div "Colegio Internacional de Guatemala" at bounding box center [563, 333] width 403 height 16
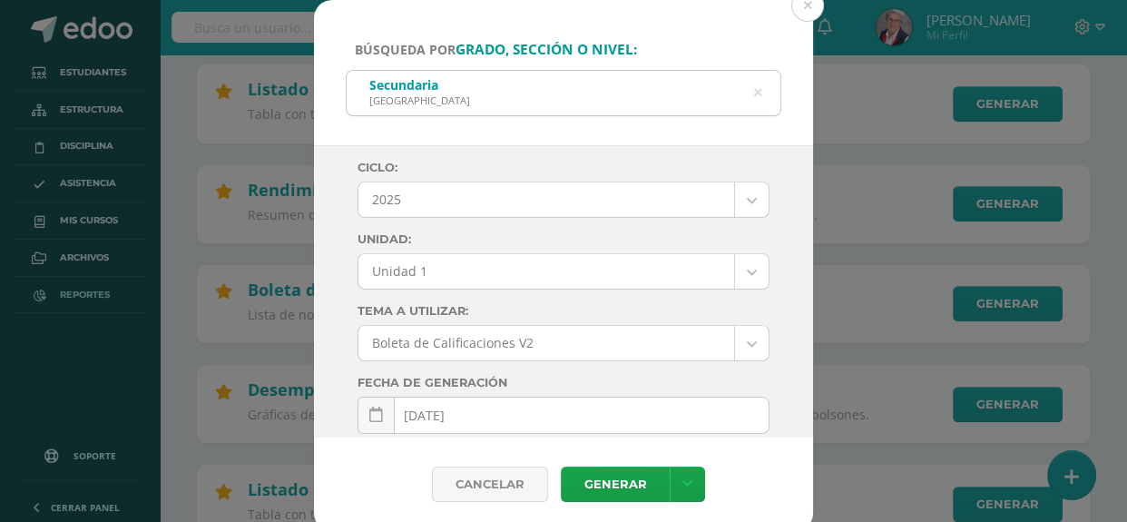
drag, startPoint x: 805, startPoint y: 270, endPoint x: 806, endPoint y: 388, distance: 117.9
drag, startPoint x: 806, startPoint y: 262, endPoint x: 797, endPoint y: 408, distance: 146.3
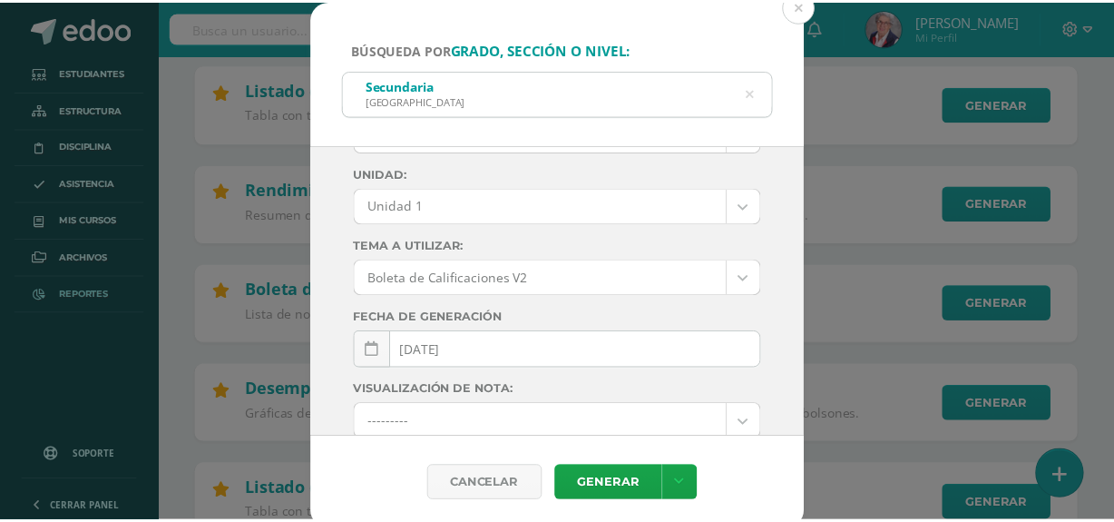
scroll to position [26, 0]
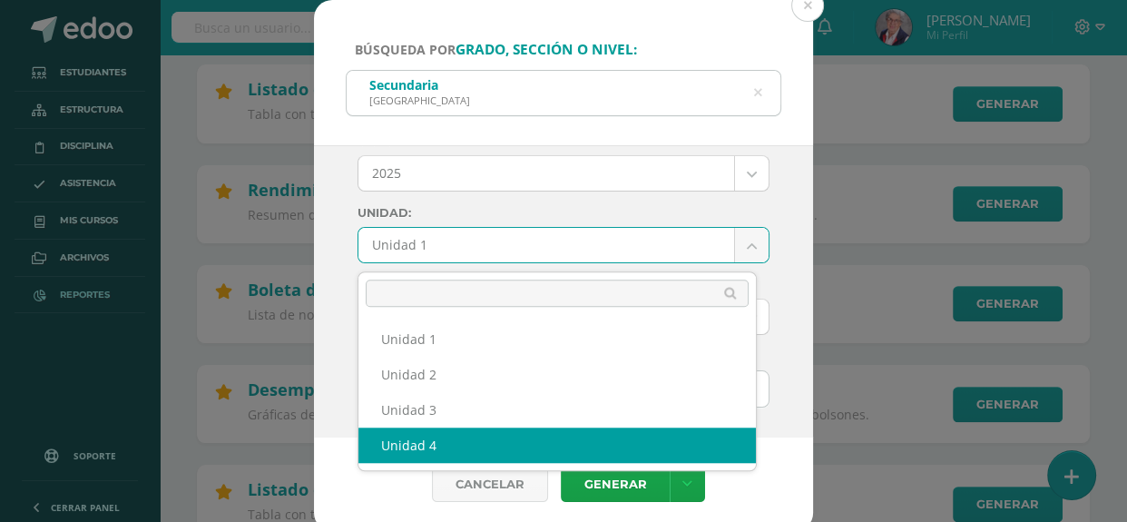
select select "Unidad 4"
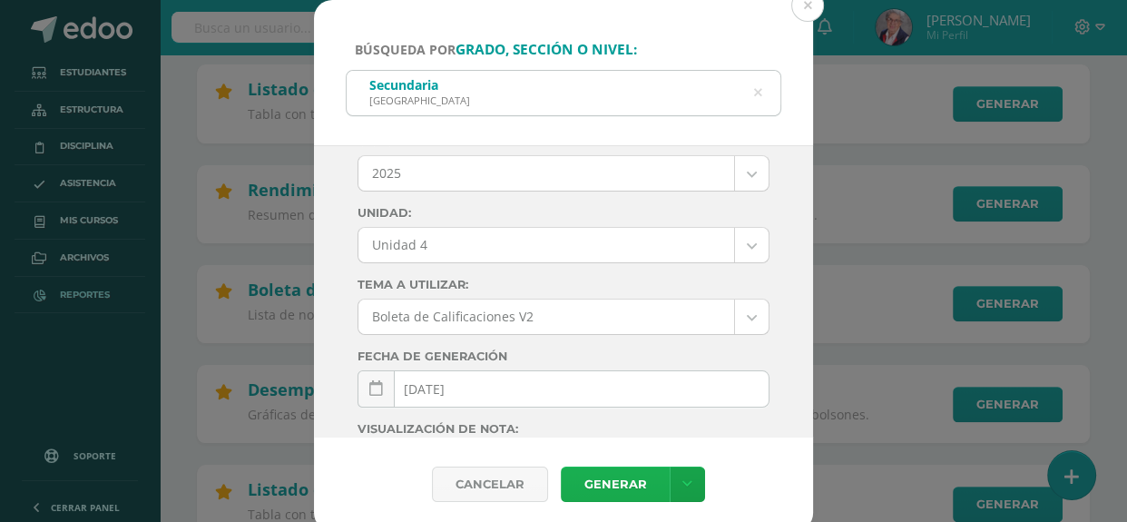
click at [610, 487] on link "Generar" at bounding box center [615, 483] width 109 height 35
click at [811, 8] on button at bounding box center [807, 5] width 33 height 33
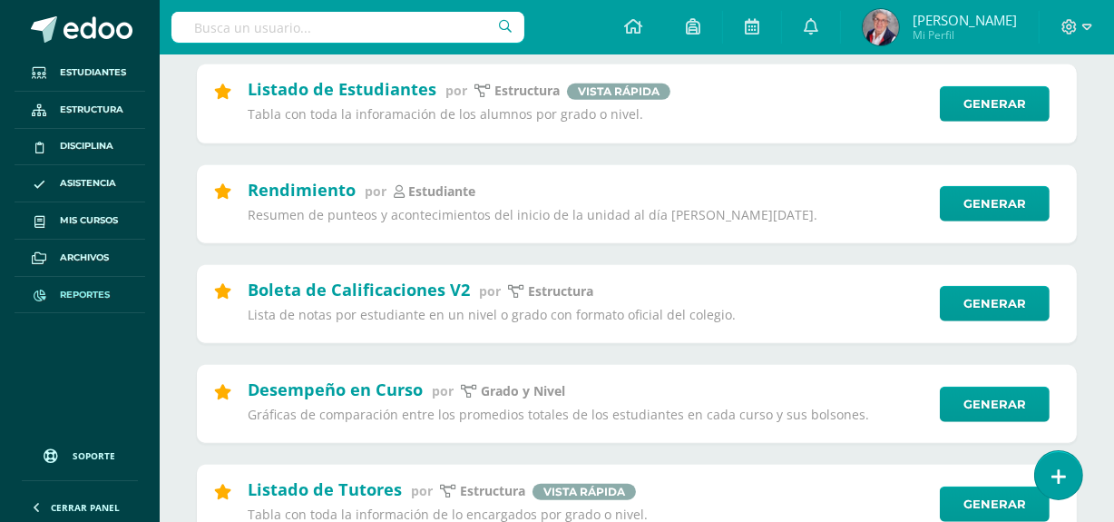
click at [397, 27] on input "text" at bounding box center [347, 27] width 353 height 31
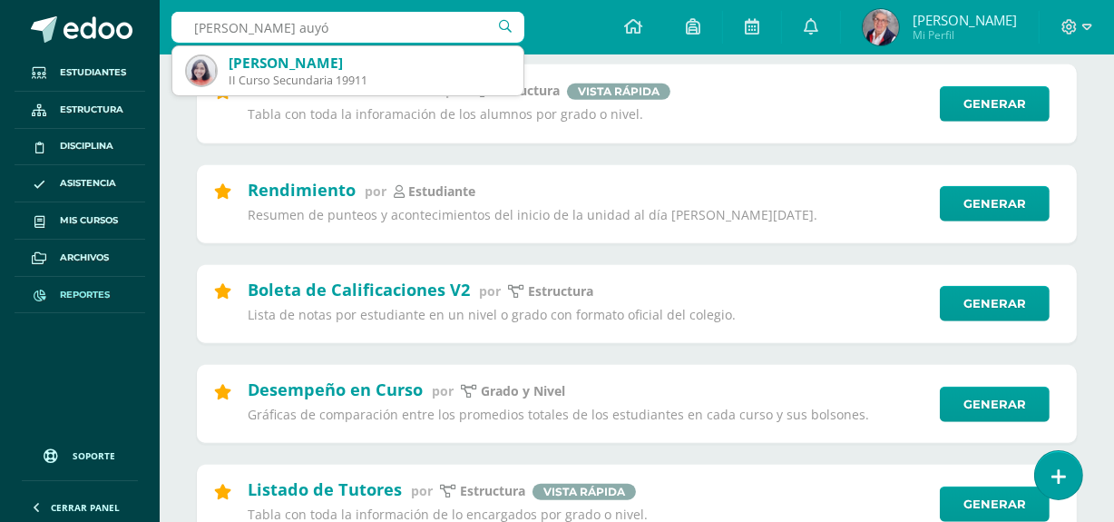
type input "fátima fuentes auyón"
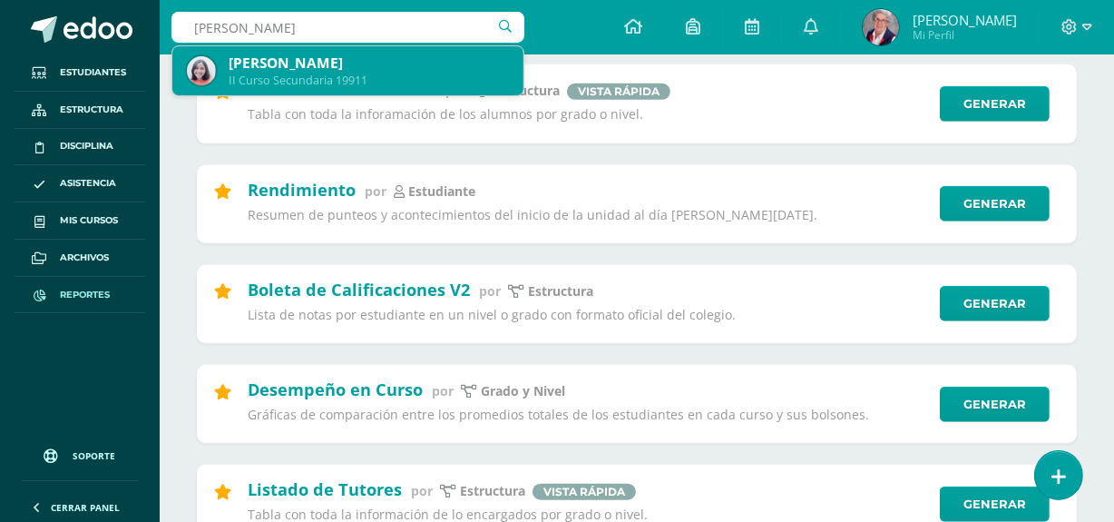
click at [388, 65] on div "Fátima Lucía Fuentes Auyón" at bounding box center [369, 63] width 280 height 19
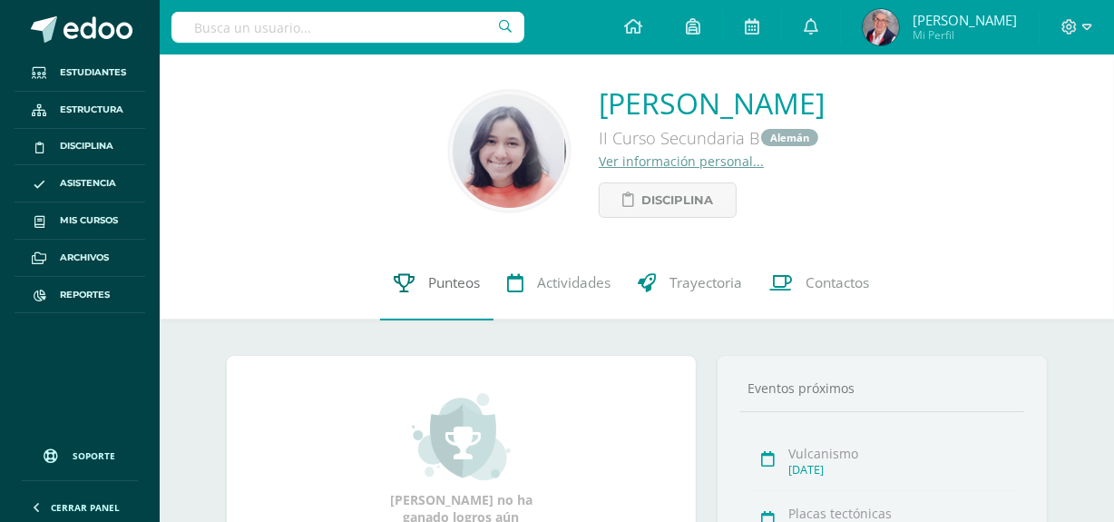
click at [460, 285] on span "Punteos" at bounding box center [454, 283] width 52 height 19
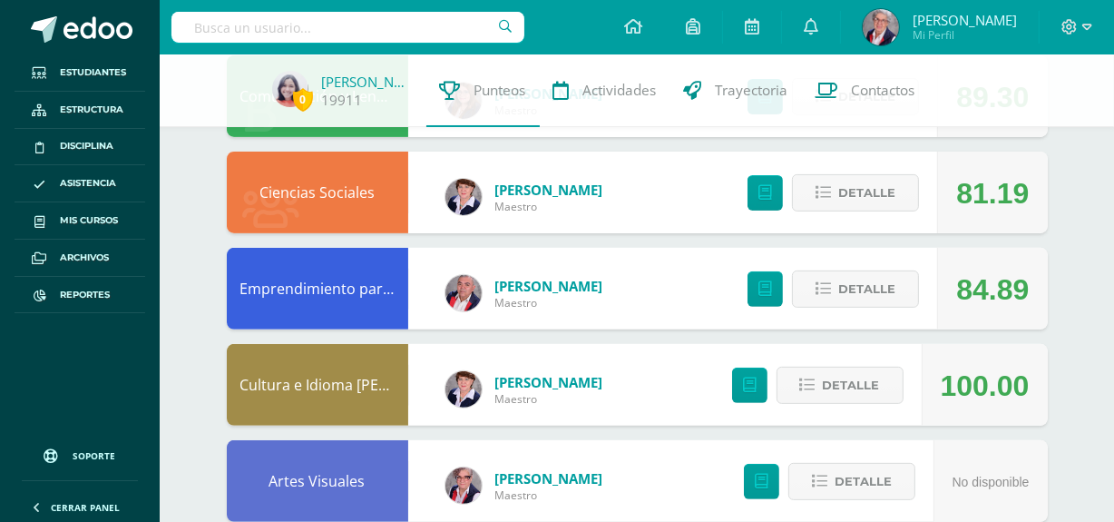
scroll to position [472, 0]
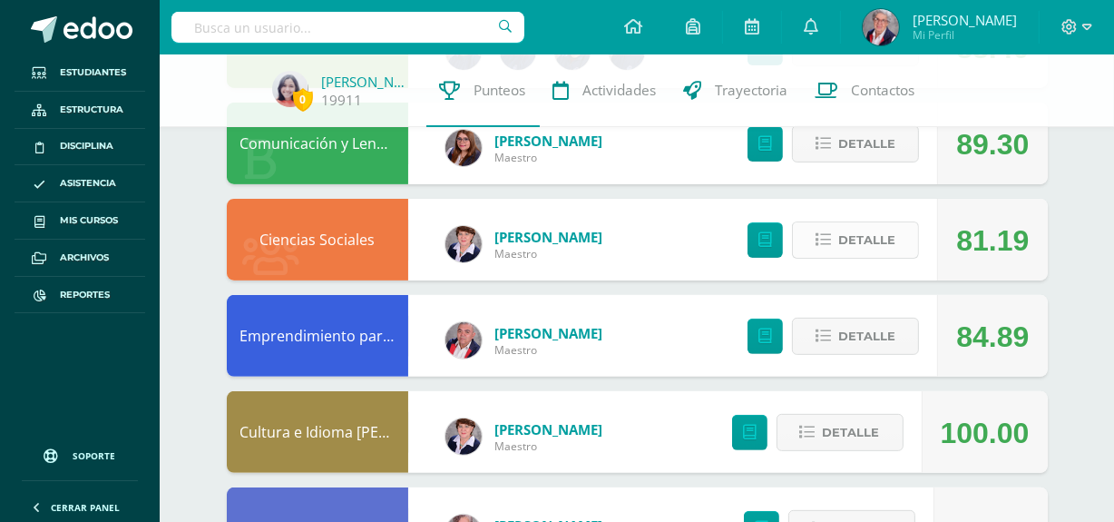
click at [874, 238] on span "Detalle" at bounding box center [866, 240] width 57 height 34
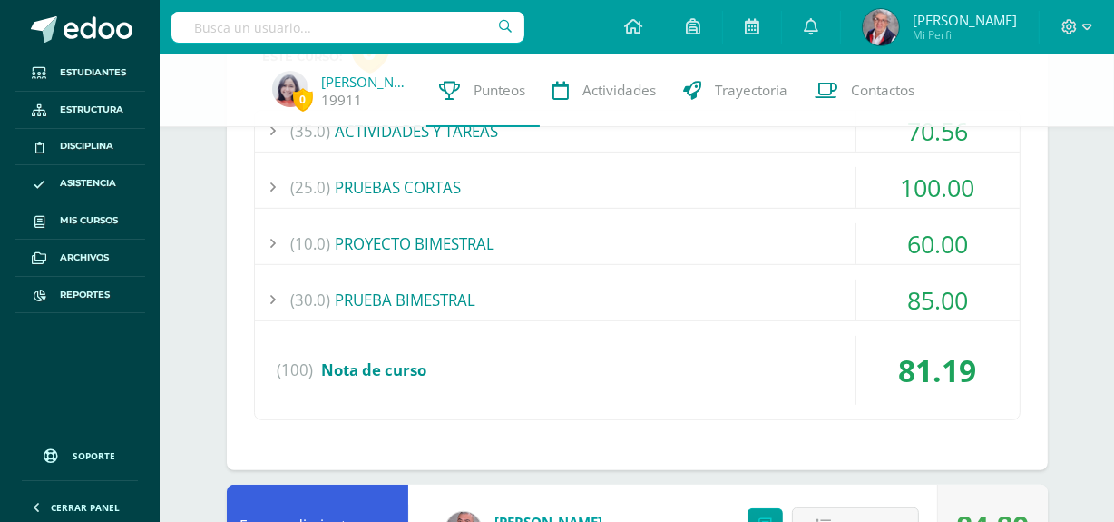
scroll to position [718, 0]
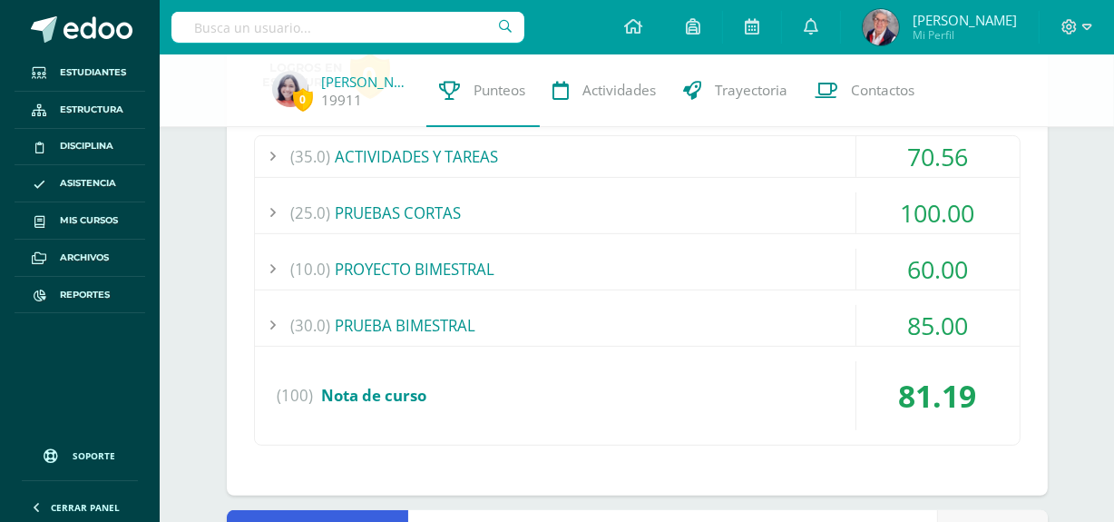
click at [421, 214] on div "(25.0) PRUEBAS CORTAS" at bounding box center [637, 212] width 765 height 41
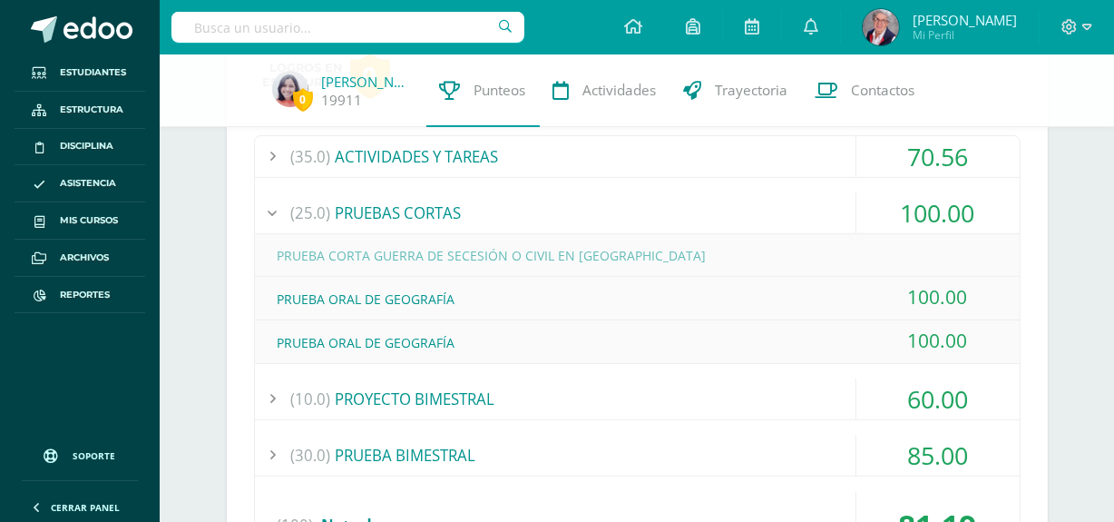
click at [443, 156] on div "(35.0) ACTIVIDADES Y TAREAS" at bounding box center [637, 156] width 765 height 41
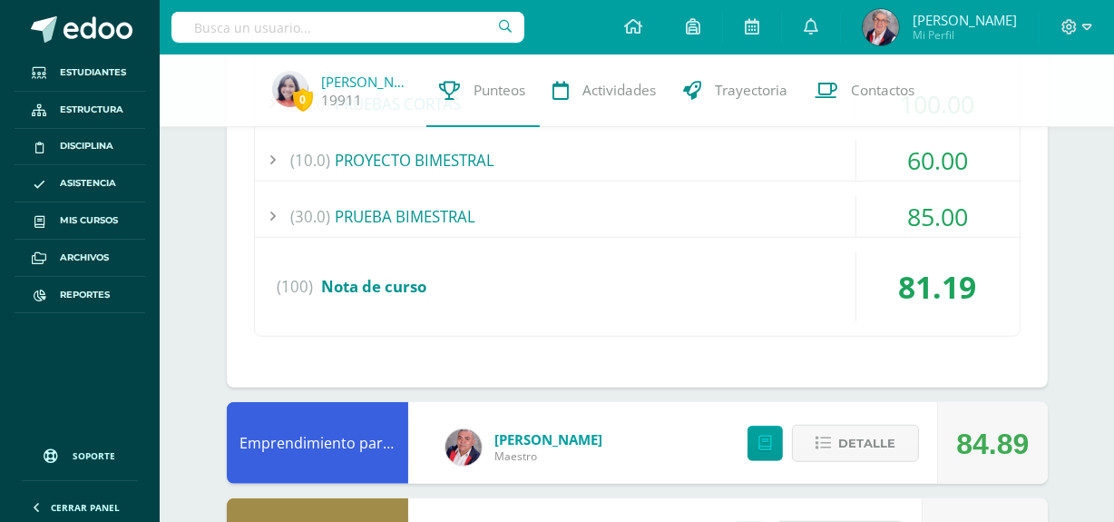
scroll to position [1131, 0]
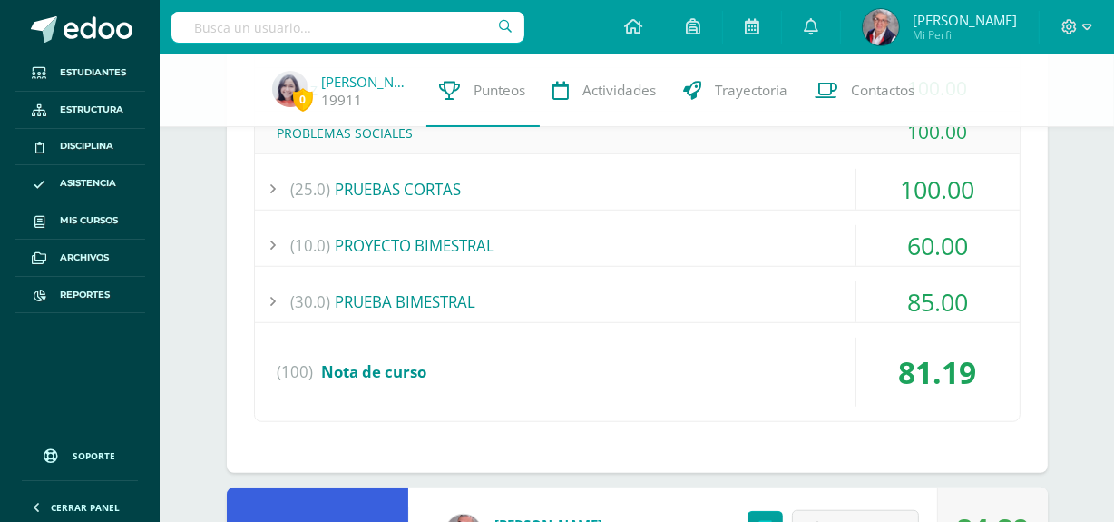
click at [405, 288] on div "(30.0) PRUEBA BIMESTRAL" at bounding box center [637, 301] width 765 height 41
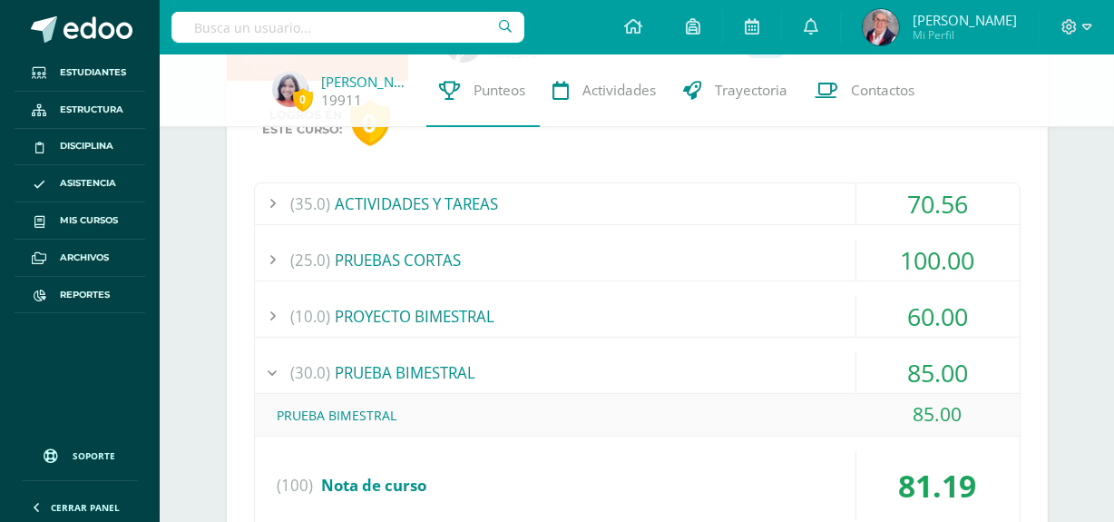
scroll to position [551, 0]
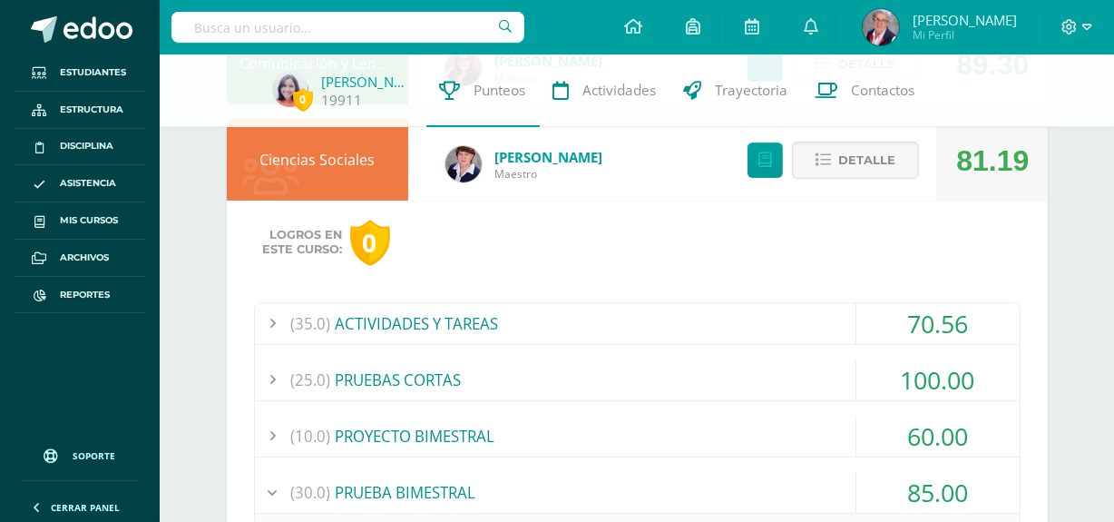
click at [449, 434] on div "(10.0) PROYECTO BIMESTRAL" at bounding box center [637, 435] width 765 height 41
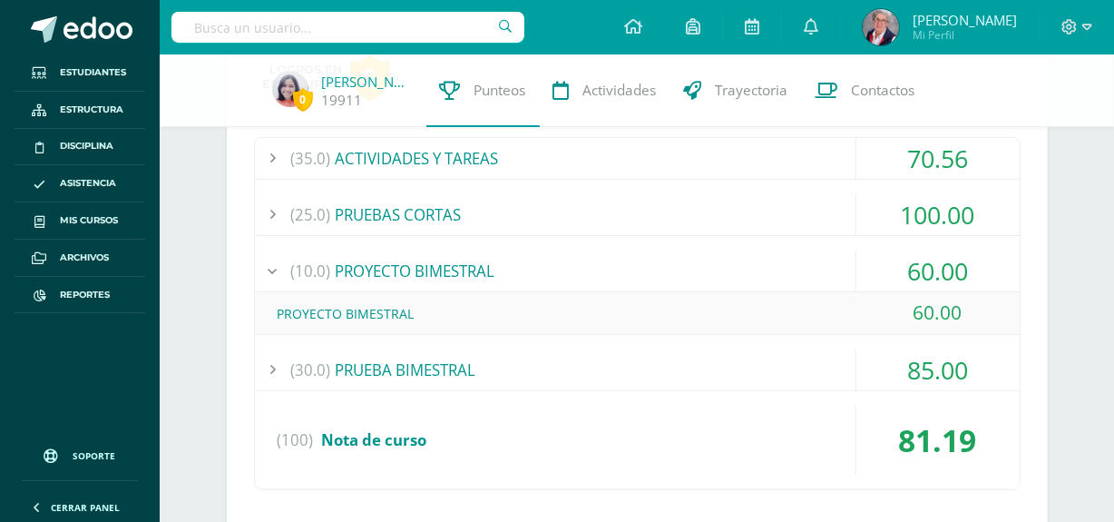
scroll to position [634, 0]
